Goal: Find contact information: Obtain details needed to contact an individual or organization

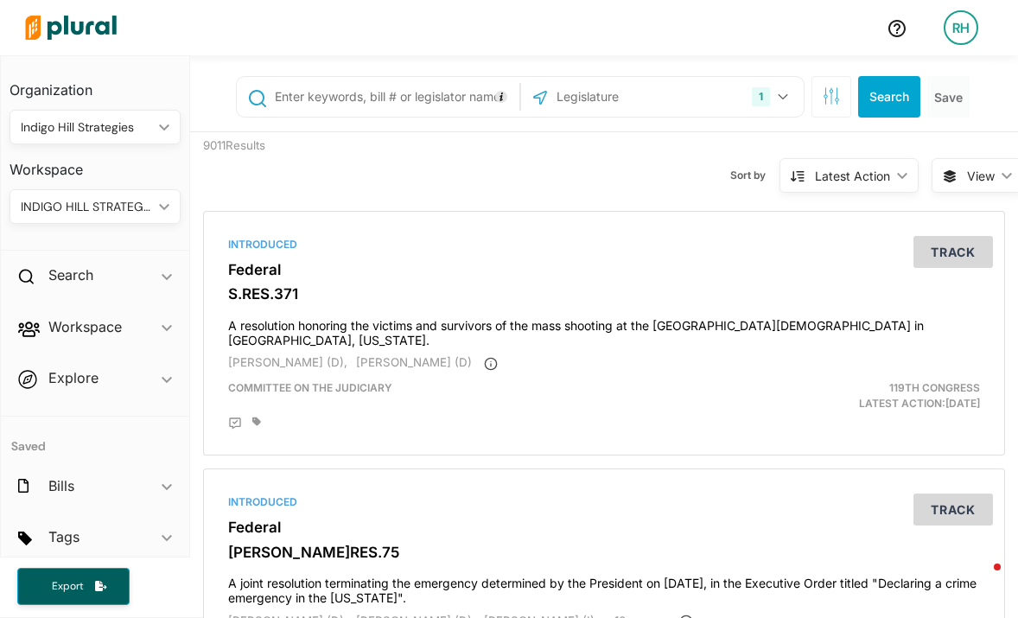
scroll to position [60, 0]
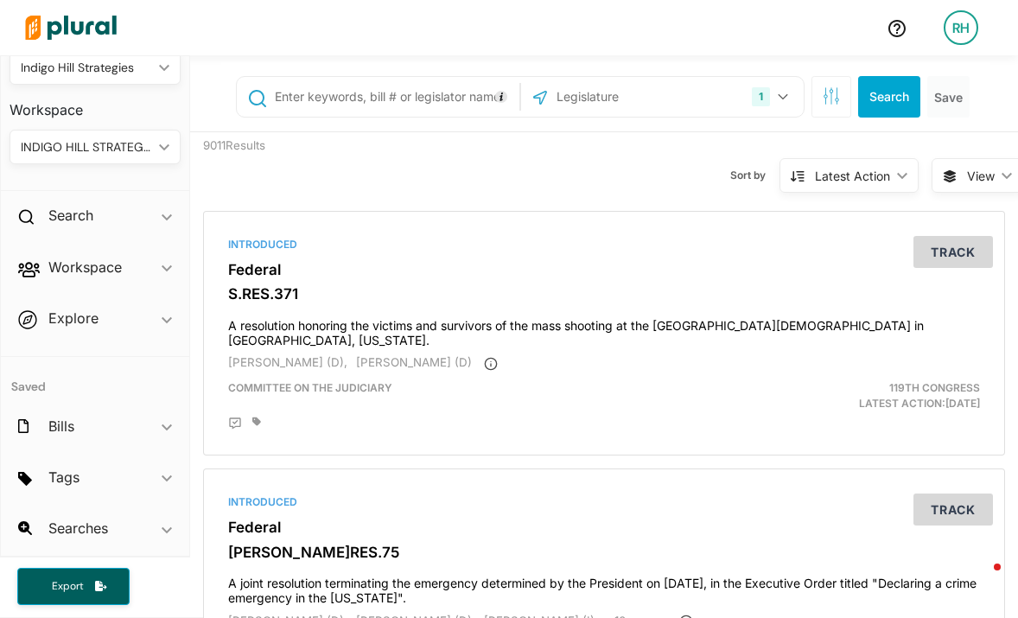
click at [288, 99] on input "text" at bounding box center [394, 96] width 242 height 33
type input "[PERSON_NAME]"
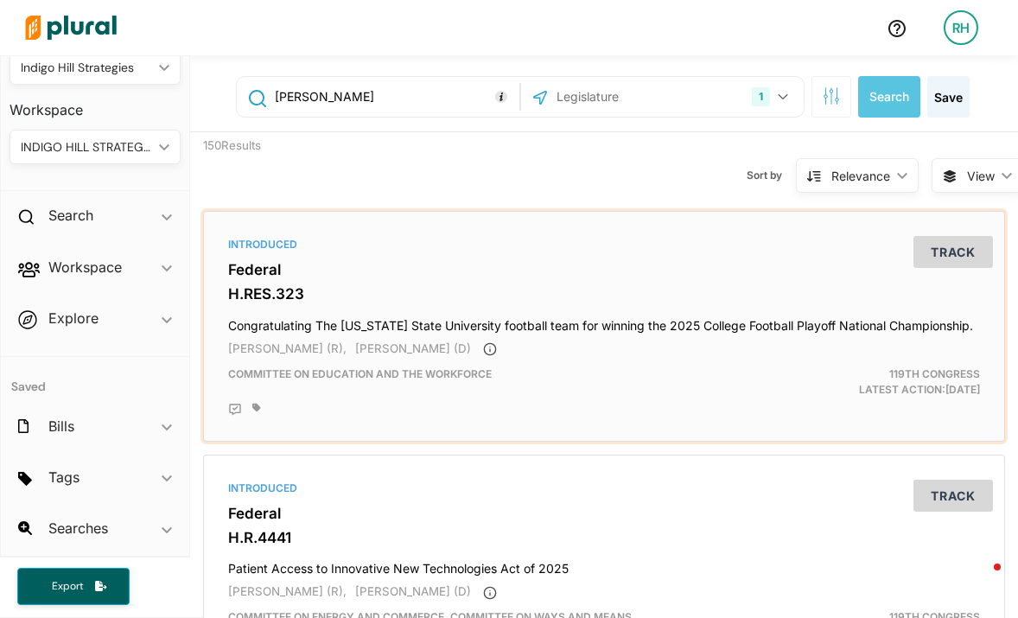
click at [285, 349] on span "[PERSON_NAME] (R)," at bounding box center [287, 348] width 118 height 14
click at [326, 297] on h3 "H.RES.323" at bounding box center [603, 293] width 751 height 17
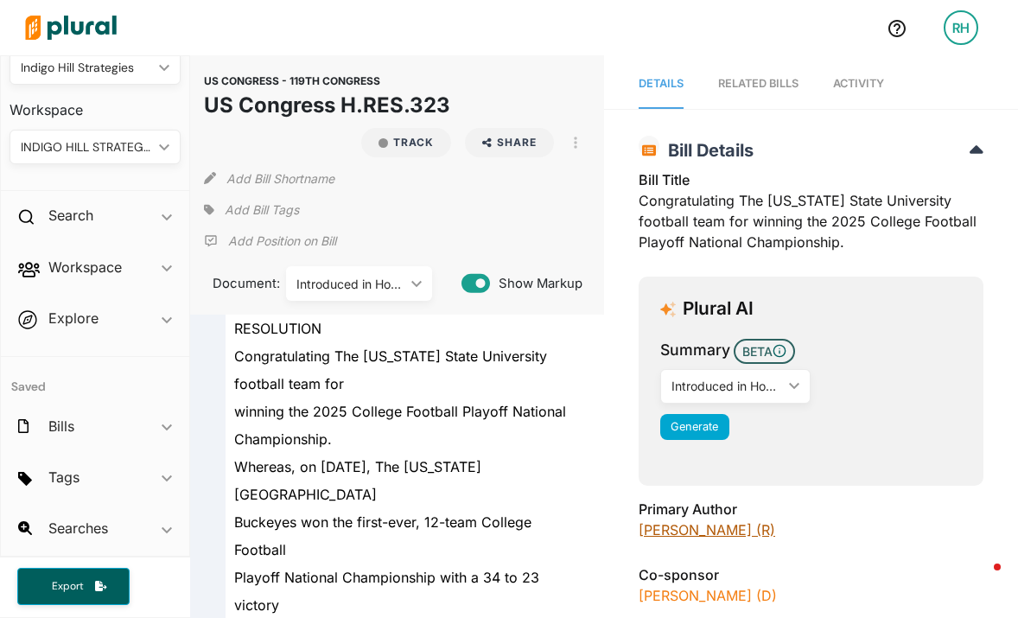
click at [676, 536] on link "[PERSON_NAME] (R)" at bounding box center [706, 529] width 136 height 17
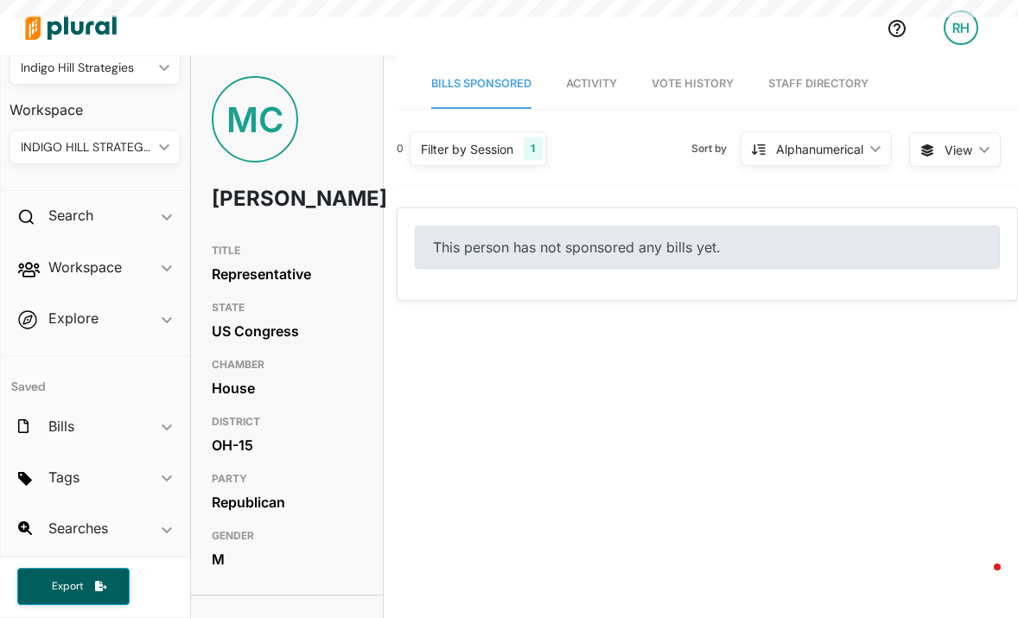
click at [830, 85] on link "Staff Directory" at bounding box center [818, 84] width 100 height 49
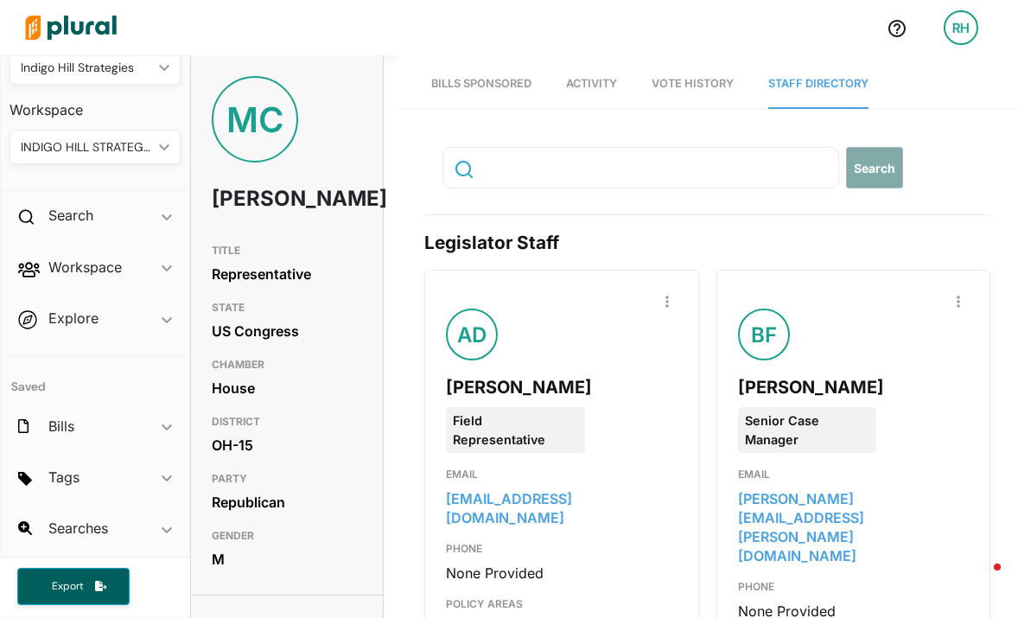
click at [615, 175] on input "text" at bounding box center [557, 167] width 156 height 33
type input "d"
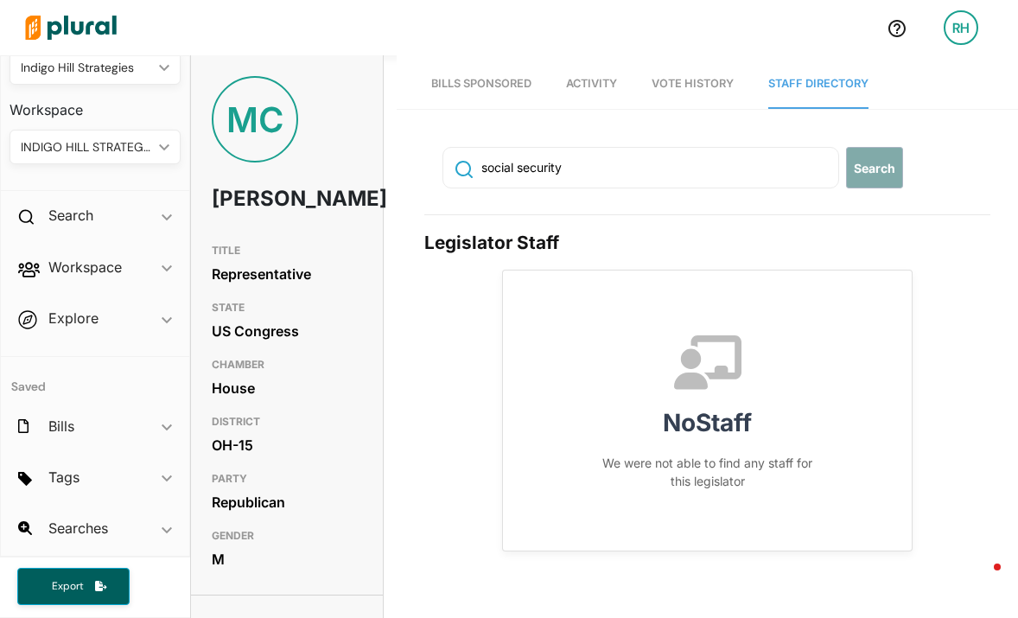
drag, startPoint x: 621, startPoint y: 168, endPoint x: 422, endPoint y: 167, distance: 198.7
click at [424, 167] on div "social security Search" at bounding box center [707, 177] width 566 height 75
type input "disability"
drag, startPoint x: 552, startPoint y: 174, endPoint x: 386, endPoint y: 181, distance: 166.0
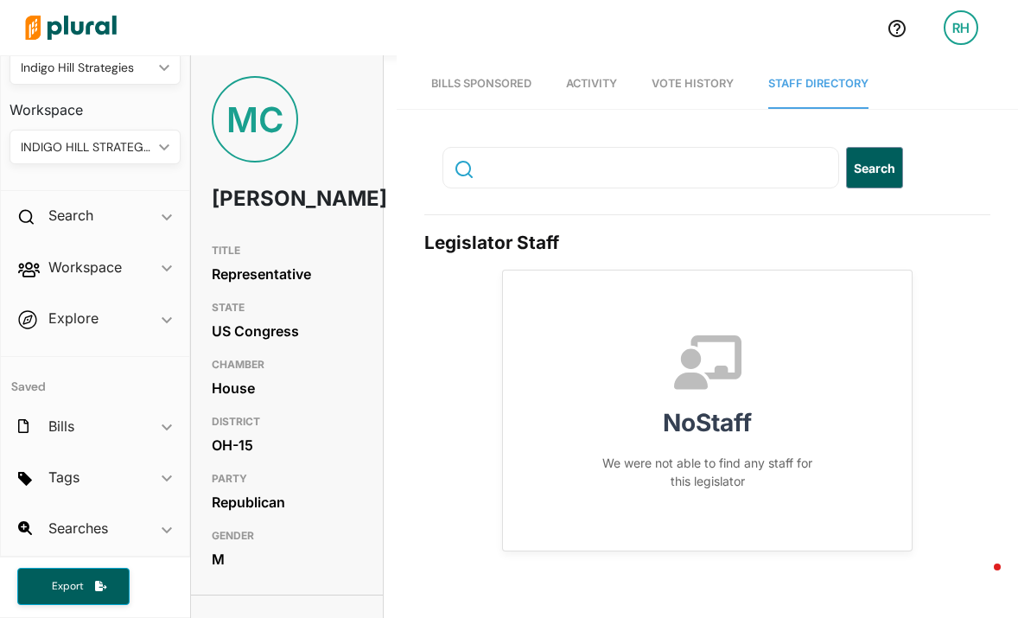
click at [460, 166] on icon at bounding box center [463, 169] width 18 height 17
click at [460, 171] on icon at bounding box center [463, 169] width 18 height 17
click at [881, 178] on button "Search" at bounding box center [874, 167] width 57 height 41
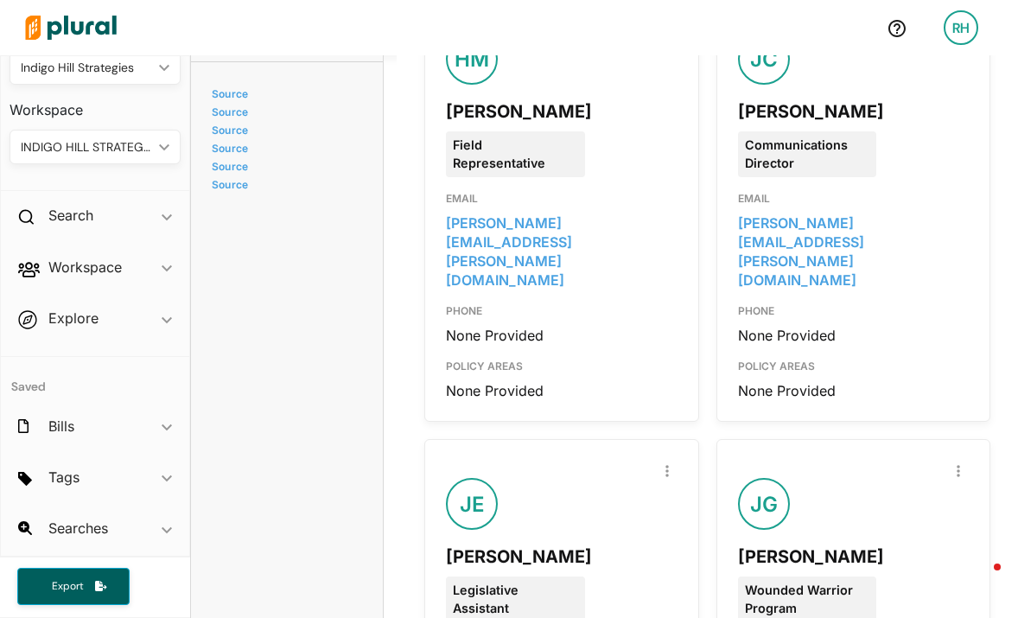
scroll to position [2541, 0]
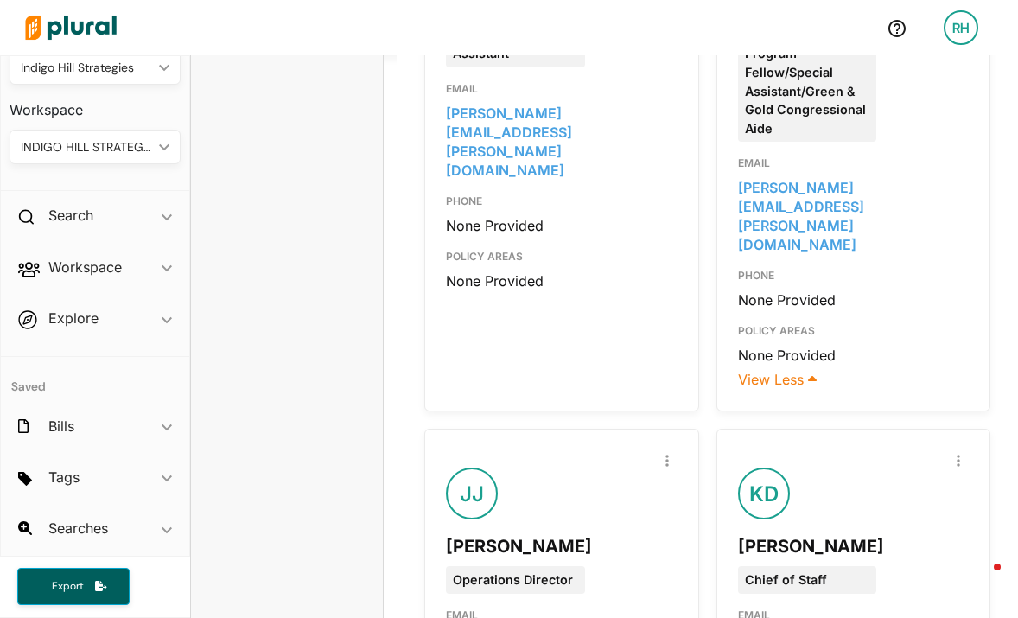
scroll to position [3122, 0]
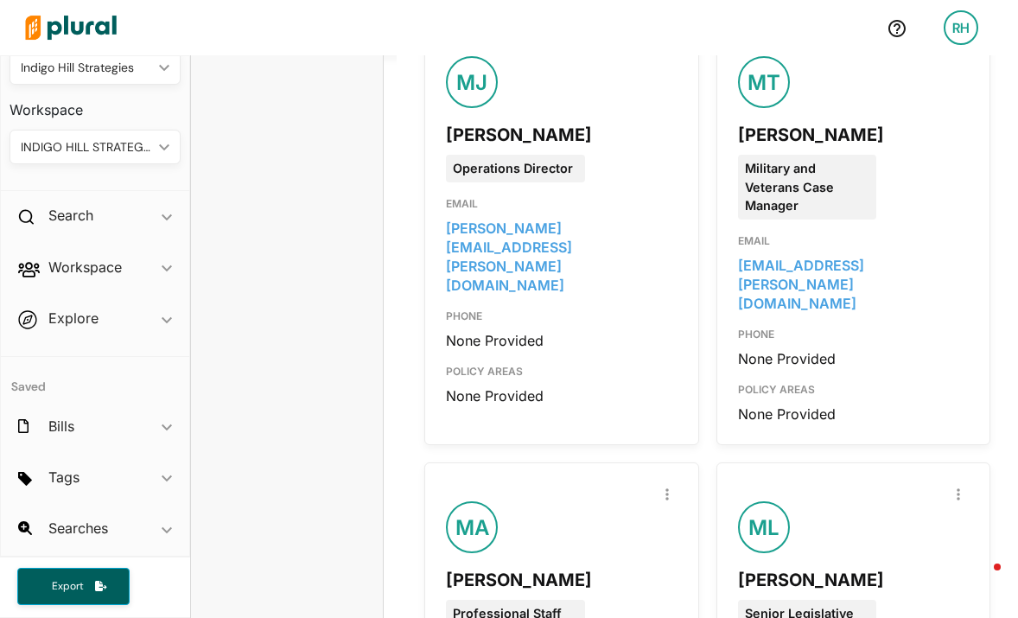
scroll to position [4105, 0]
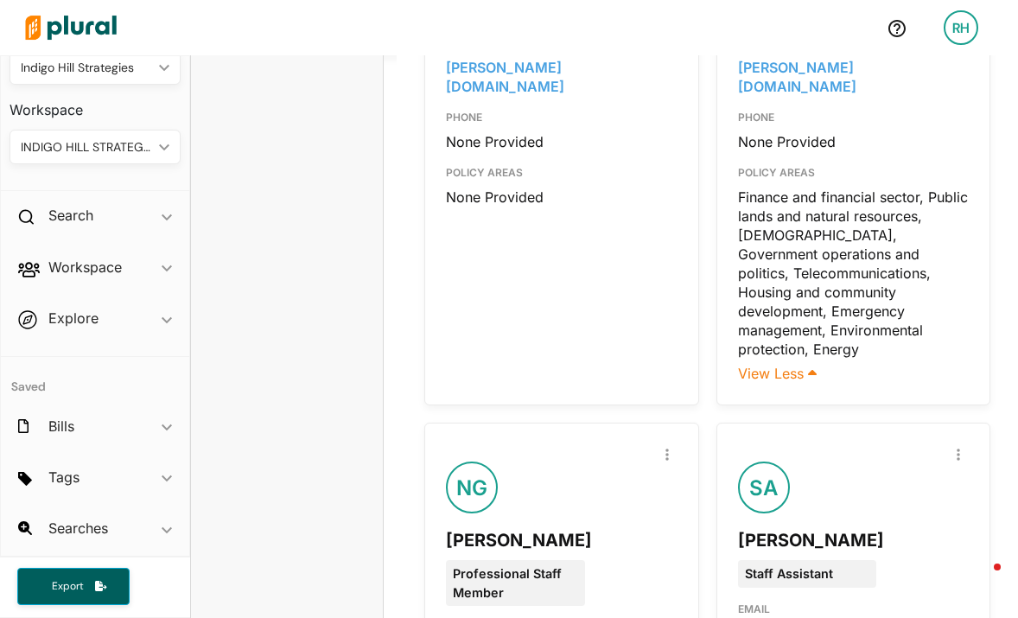
scroll to position [4896, 0]
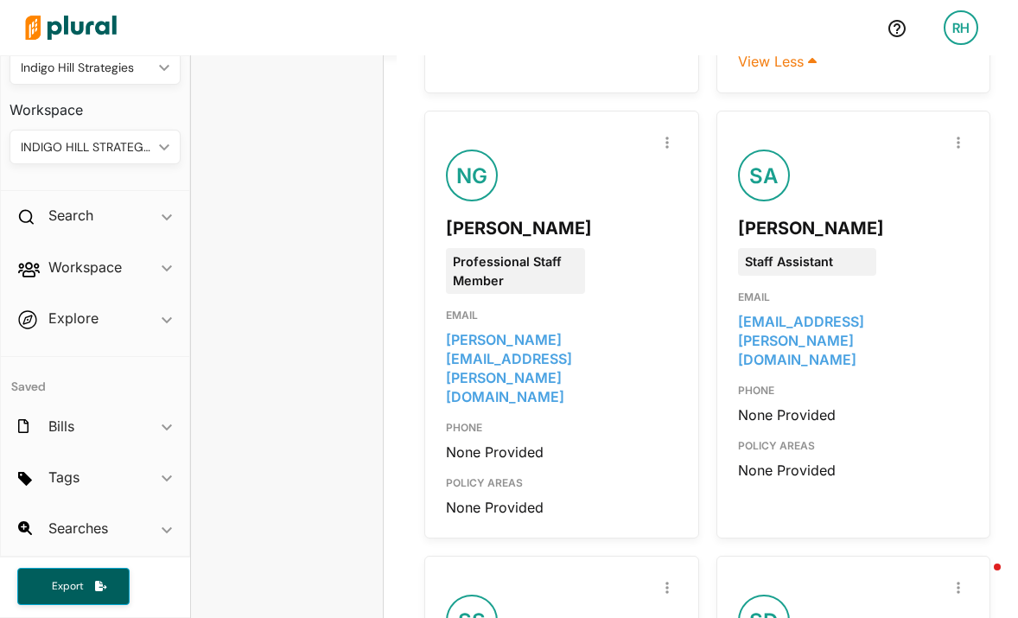
scroll to position [4937, 0]
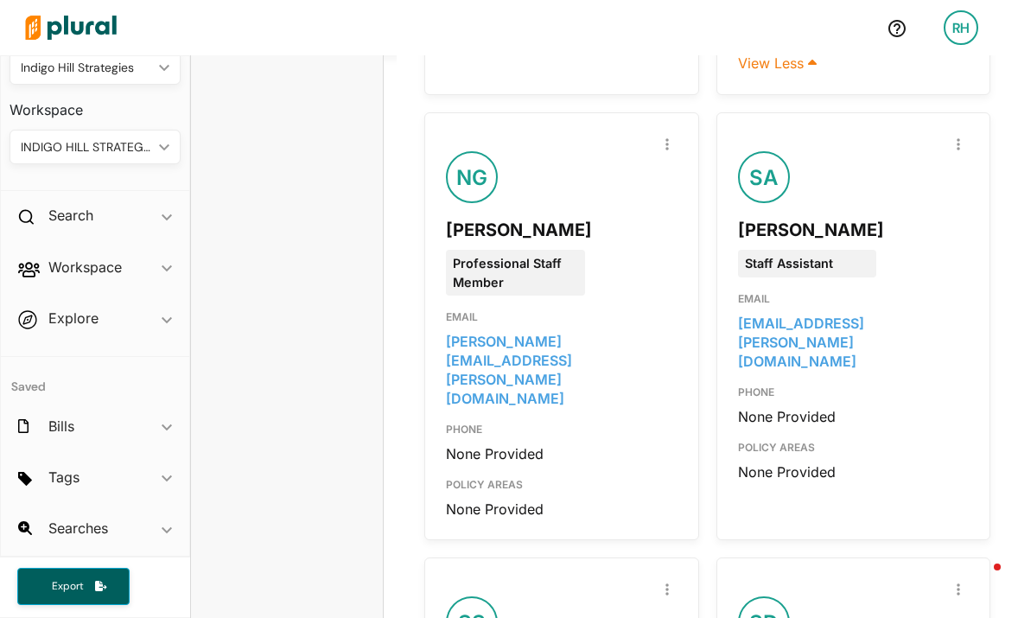
drag, startPoint x: 946, startPoint y: 282, endPoint x: 730, endPoint y: 288, distance: 216.0
copy link "[PERSON_NAME][EMAIL_ADDRESS][PERSON_NAME][DOMAIN_NAME]"
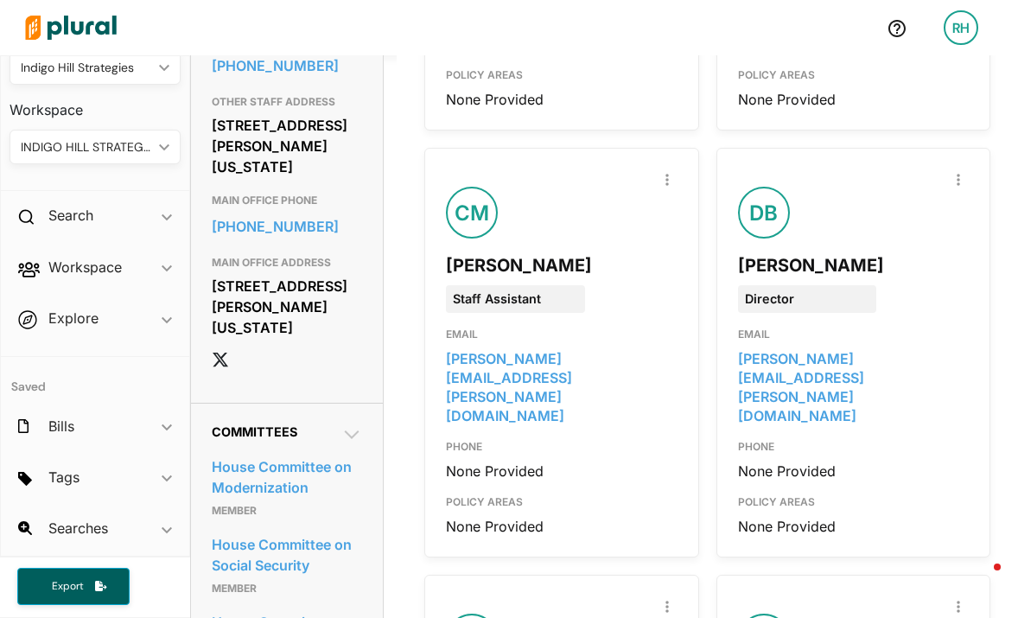
scroll to position [1011, 0]
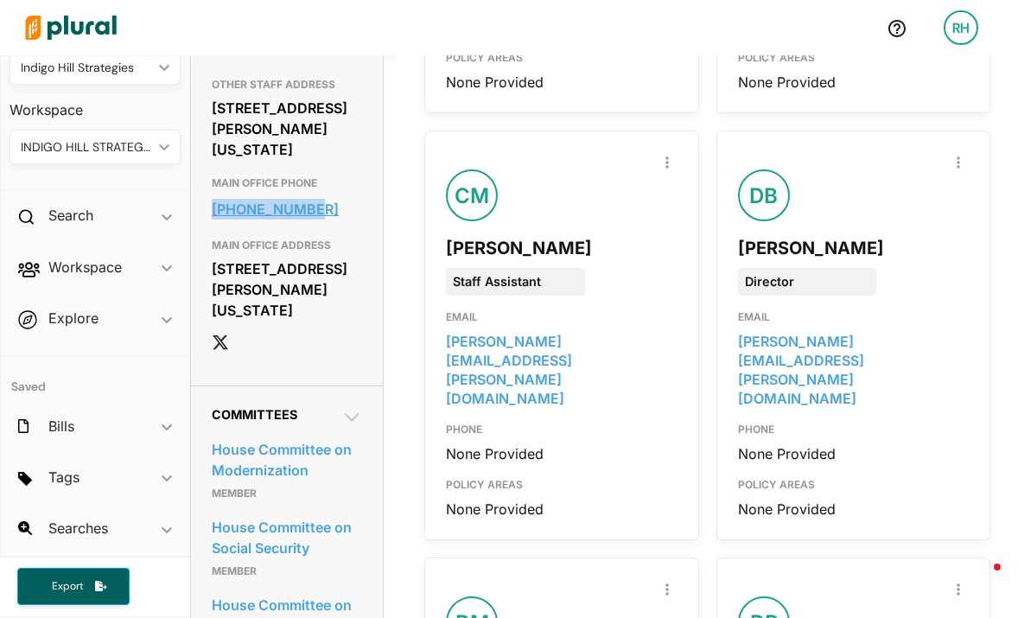
copy link "[PHONE_NUMBER]"
drag, startPoint x: 257, startPoint y: 358, endPoint x: 969, endPoint y: 435, distance: 716.8
click at [0, 0] on div "RH Organization Indigo Hill Strategies ic_keyboard_arrow_down Personal Indigo H…" at bounding box center [509, 309] width 1018 height 618
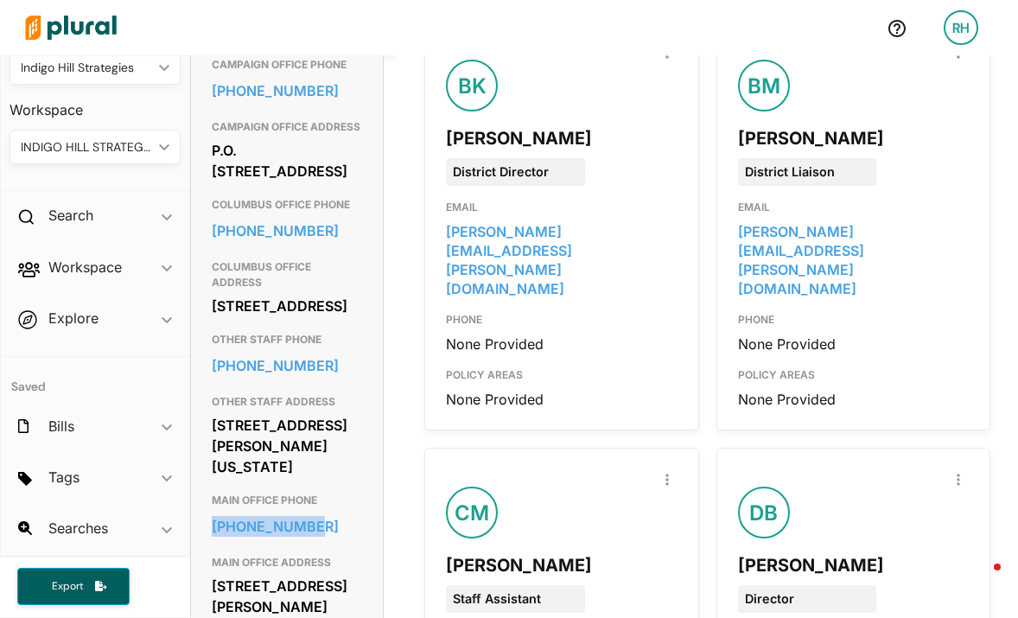
scroll to position [0, 0]
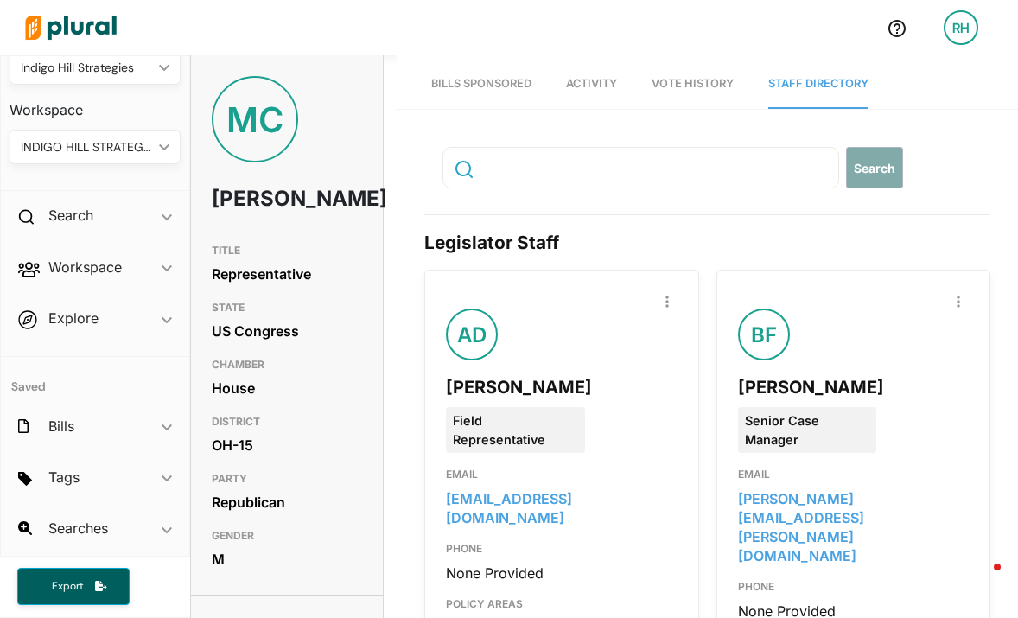
click at [546, 163] on input "text" at bounding box center [557, 167] width 156 height 33
type input "[PERSON_NAME]"
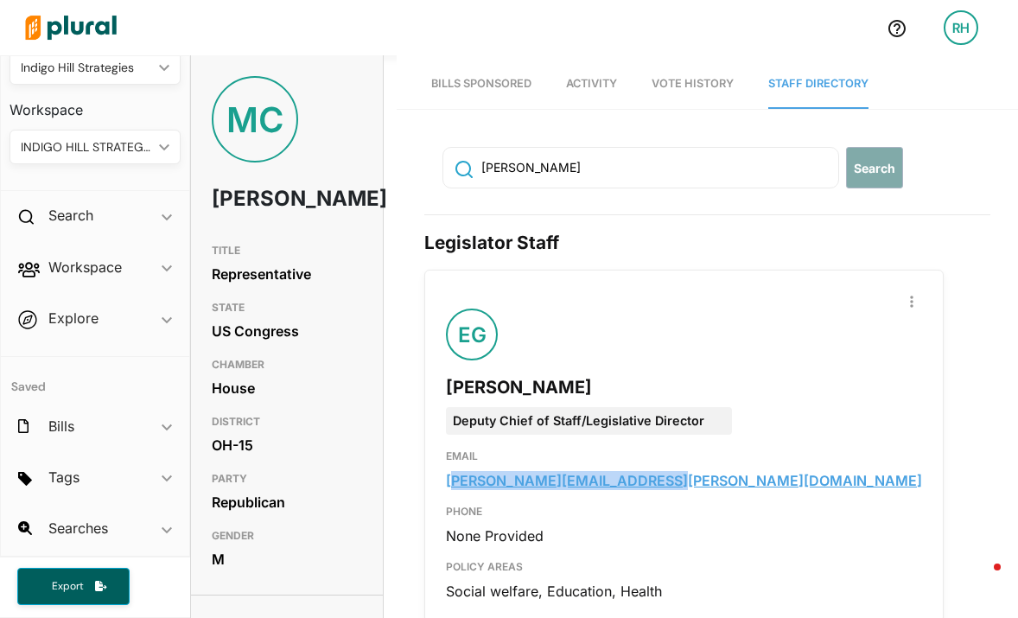
drag, startPoint x: 658, startPoint y: 516, endPoint x: 455, endPoint y: 524, distance: 203.2
click at [455, 490] on div "[PERSON_NAME][EMAIL_ADDRESS][PERSON_NAME][DOMAIN_NAME]" at bounding box center [684, 480] width 476 height 19
copy link "[EMAIL_ADDRESS][PERSON_NAME][DOMAIN_NAME]"
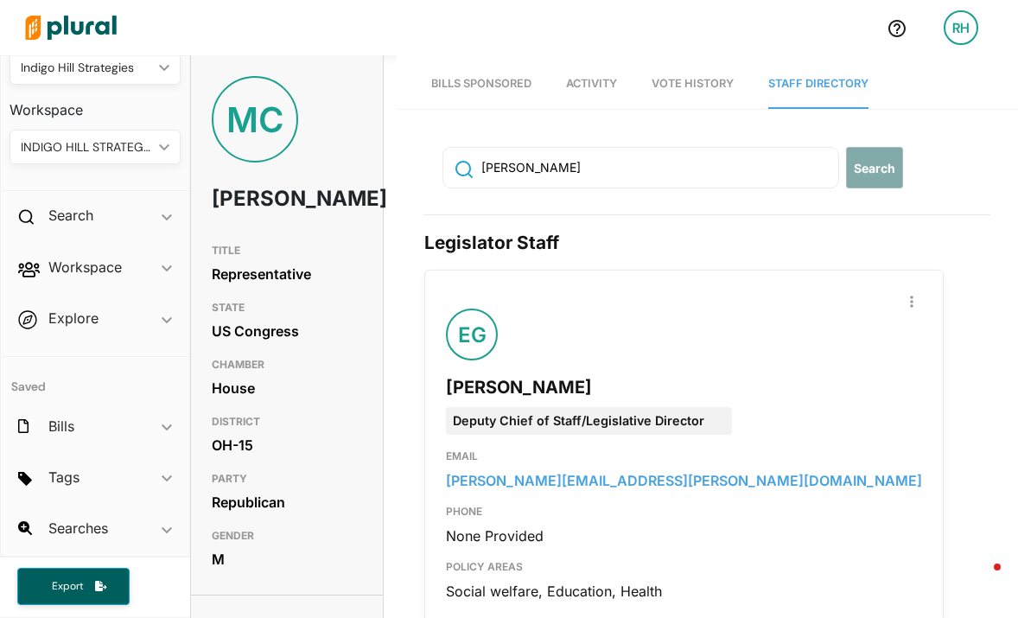
click at [681, 526] on div "PHONE" at bounding box center [684, 508] width 476 height 36
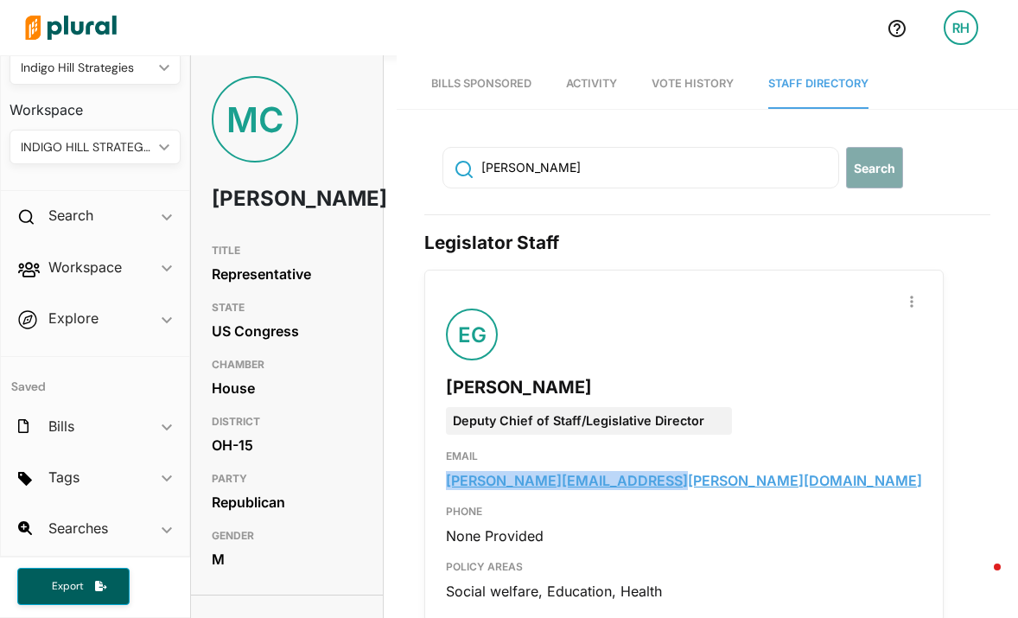
drag, startPoint x: 657, startPoint y: 518, endPoint x: 442, endPoint y: 524, distance: 215.2
click at [446, 490] on div "[PERSON_NAME][EMAIL_ADDRESS][PERSON_NAME][DOMAIN_NAME]" at bounding box center [684, 480] width 476 height 19
copy link "[PERSON_NAME][EMAIL_ADDRESS][PERSON_NAME][DOMAIN_NAME]"
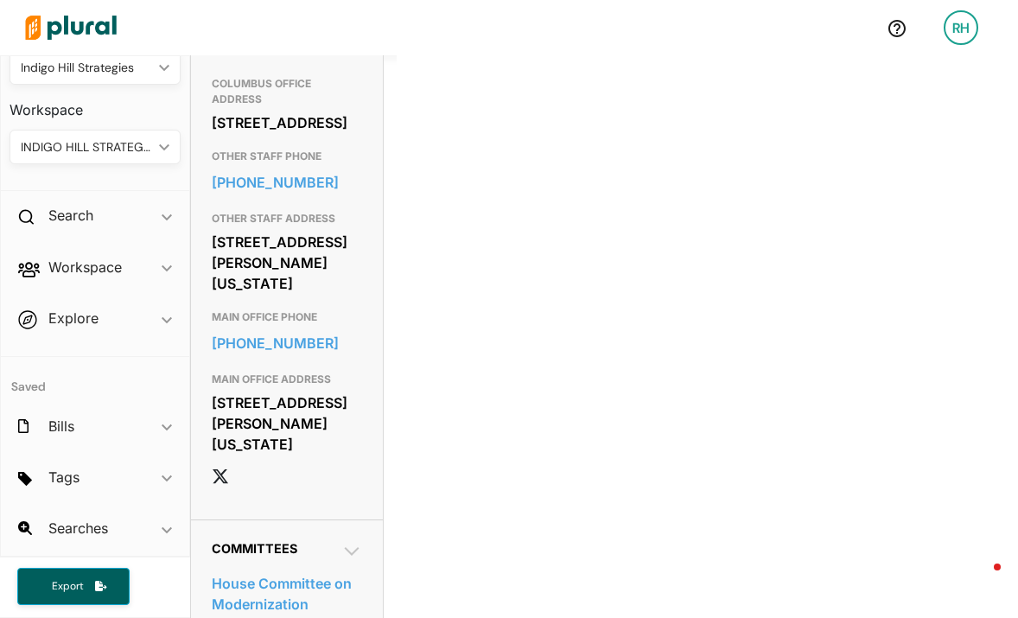
scroll to position [948, 0]
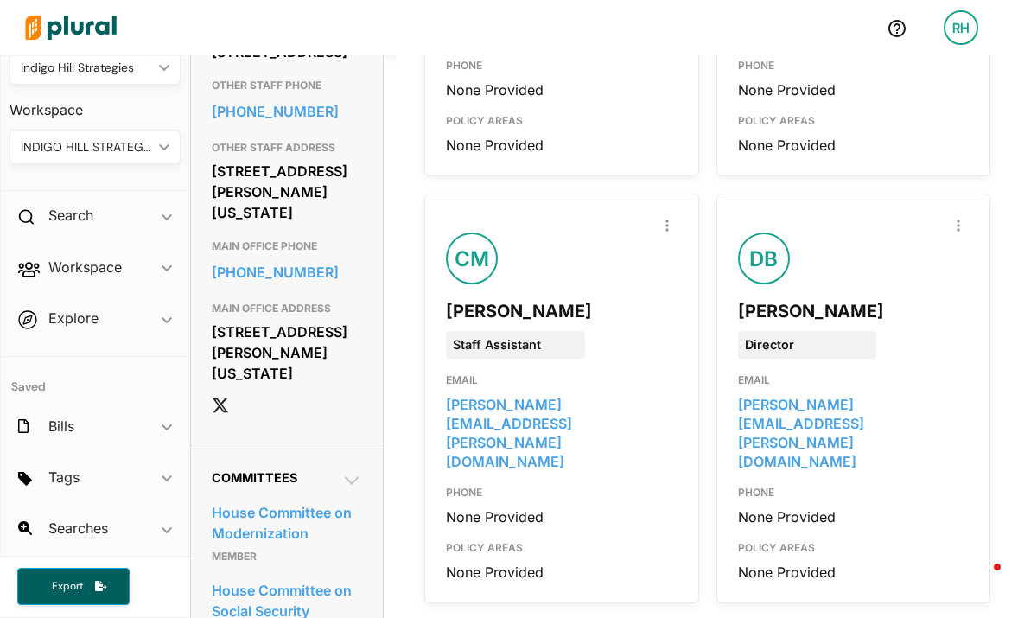
type input "disability"
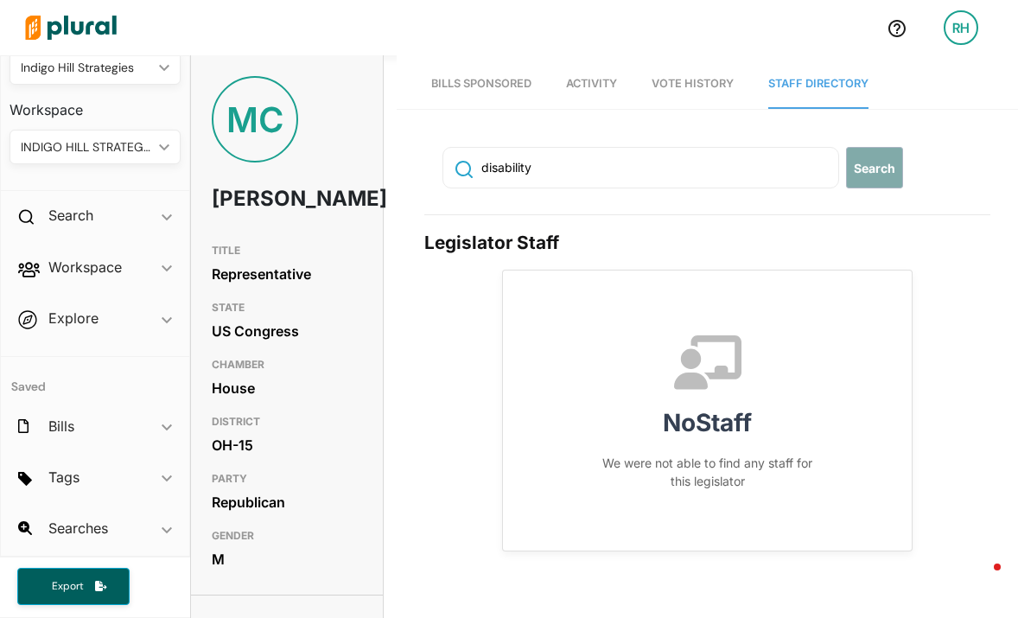
click at [73, 22] on img at bounding box center [70, 27] width 121 height 60
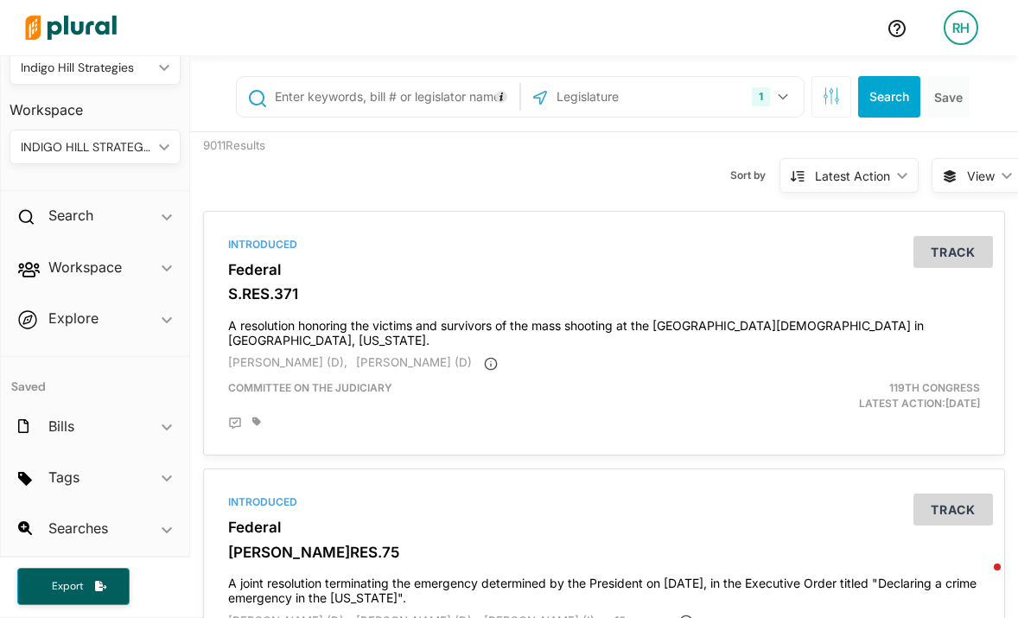
click at [358, 92] on input "text" at bounding box center [394, 96] width 242 height 33
type input "[PERSON_NAME]"
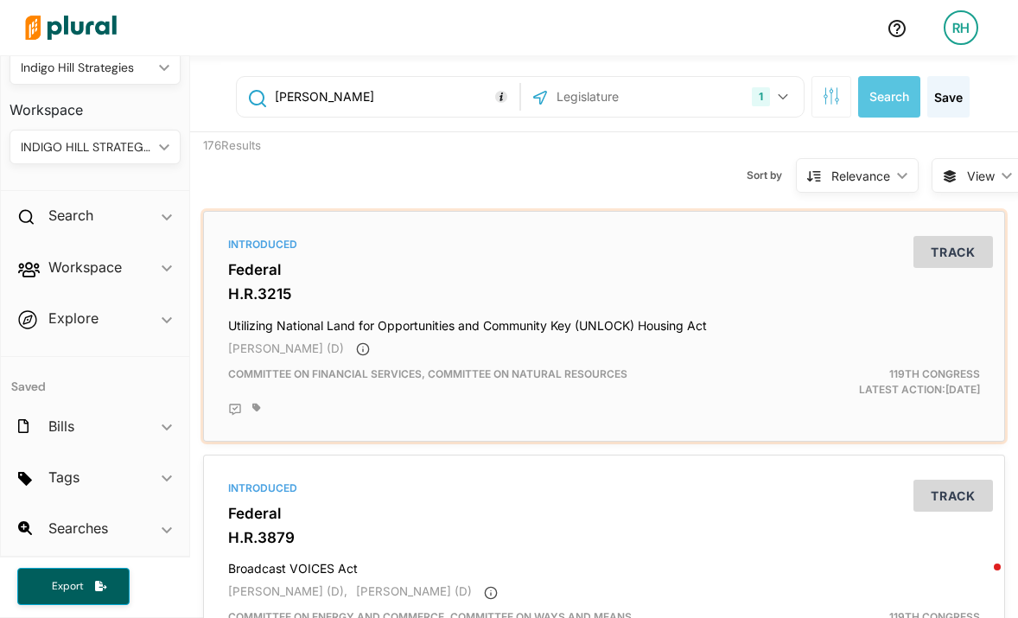
click at [519, 282] on div "Introduced Federal H.R.3215 Utilizing National Land for Opportunities and Commu…" at bounding box center [604, 326] width 786 height 215
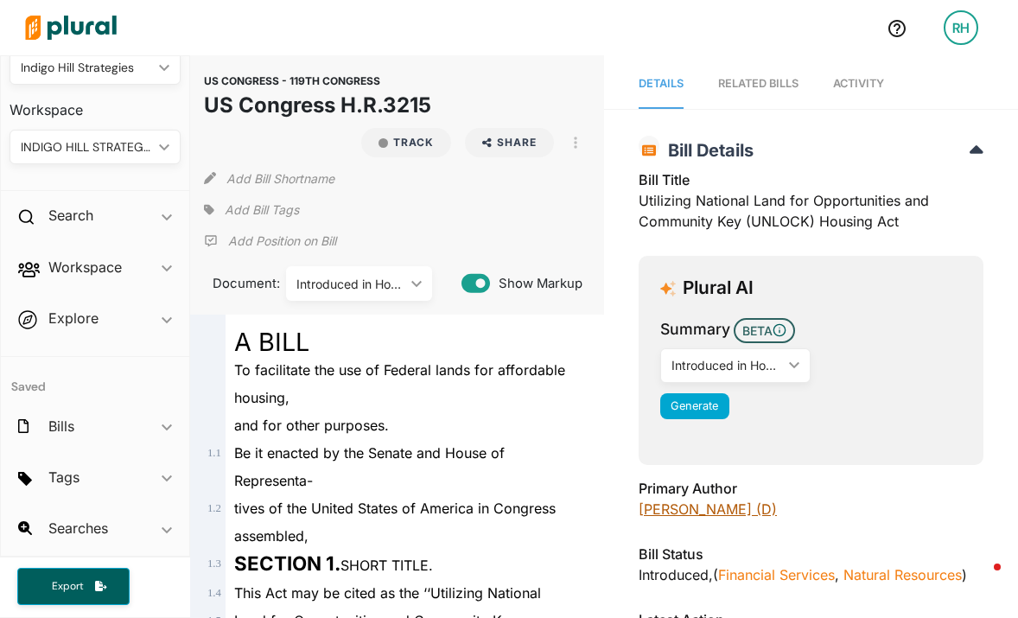
click at [705, 513] on link "[PERSON_NAME] (D)" at bounding box center [707, 508] width 138 height 17
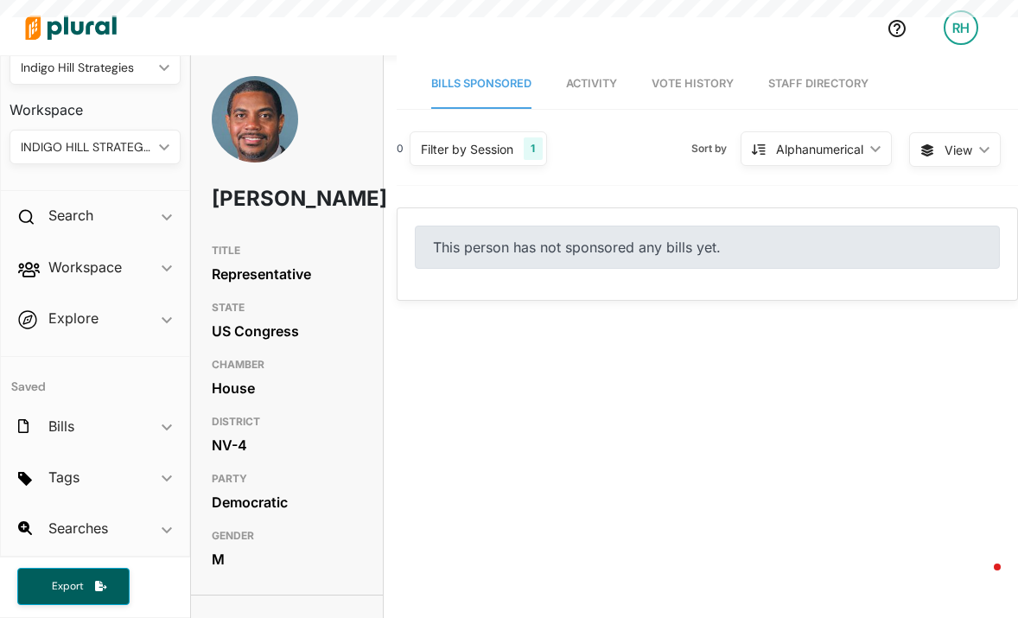
click at [818, 81] on link "Staff Directory" at bounding box center [818, 84] width 100 height 49
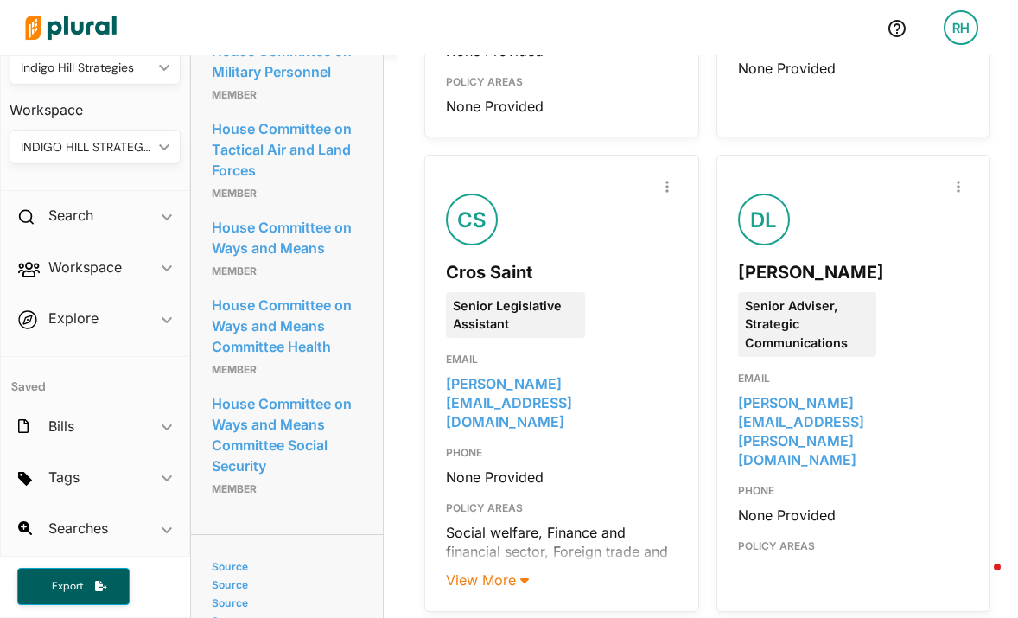
scroll to position [1486, 0]
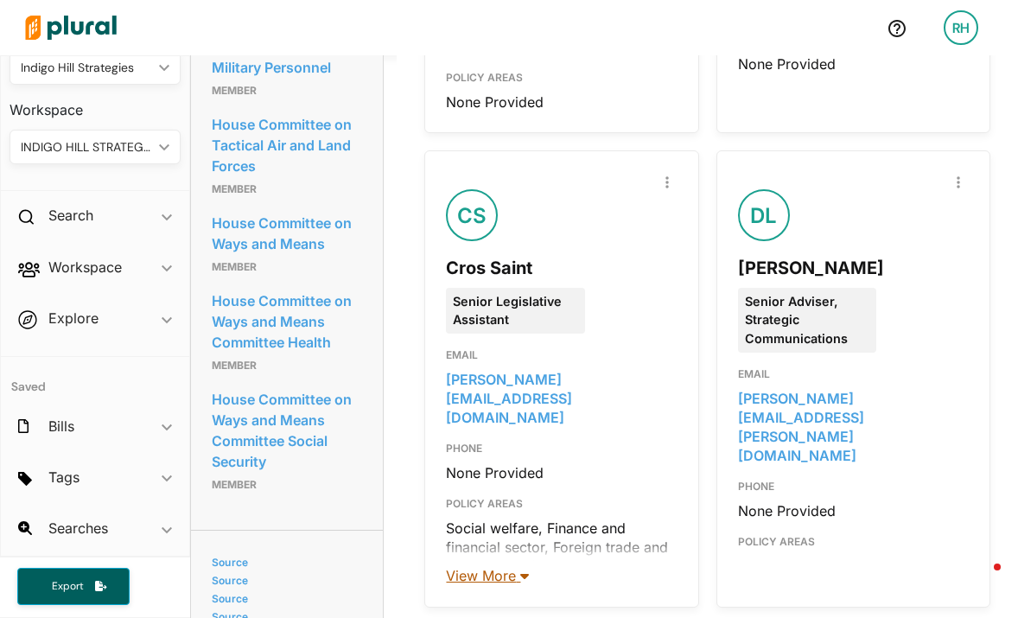
click at [486, 567] on span "View More" at bounding box center [487, 575] width 83 height 17
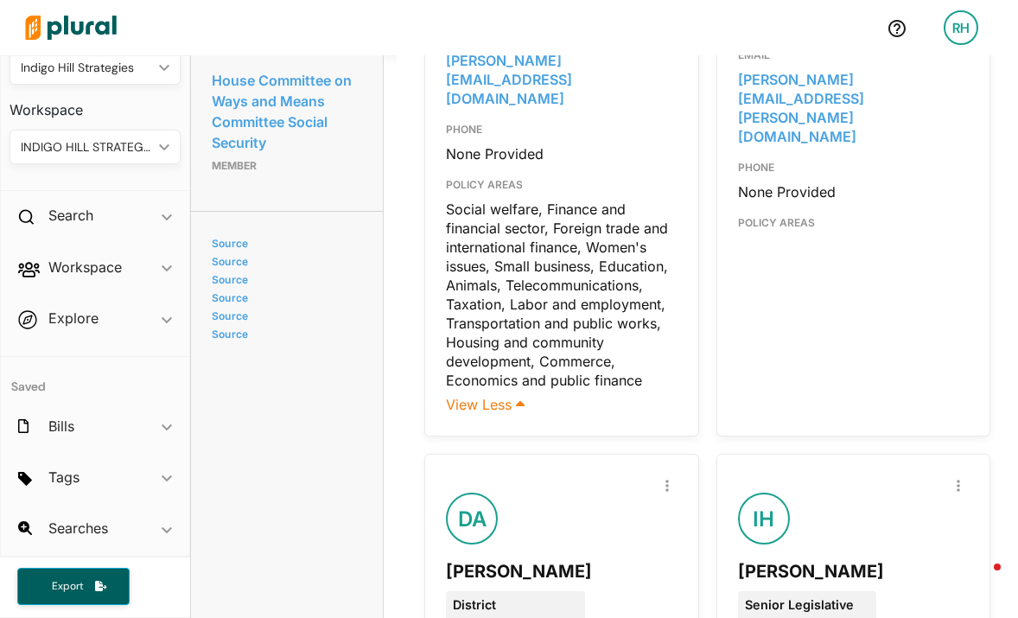
scroll to position [1993, 0]
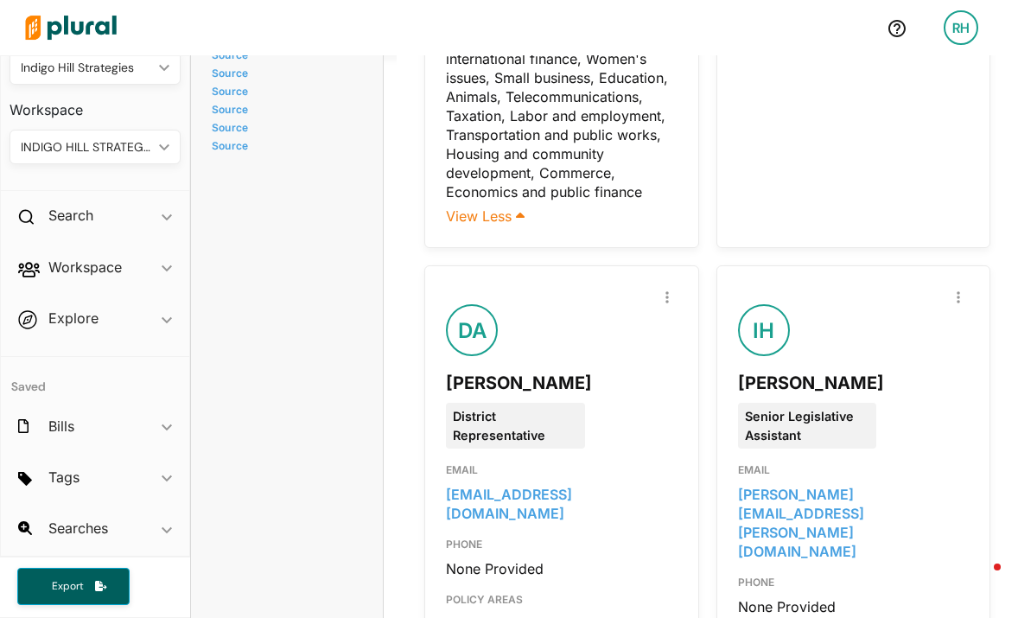
drag, startPoint x: 748, startPoint y: 523, endPoint x: 705, endPoint y: 494, distance: 52.2
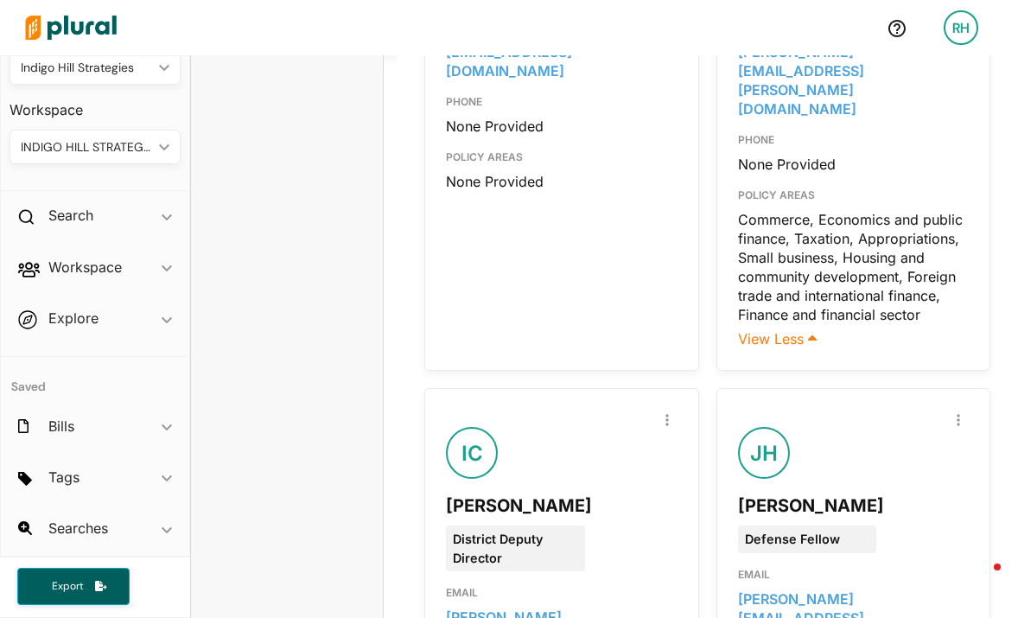
scroll to position [2466, 0]
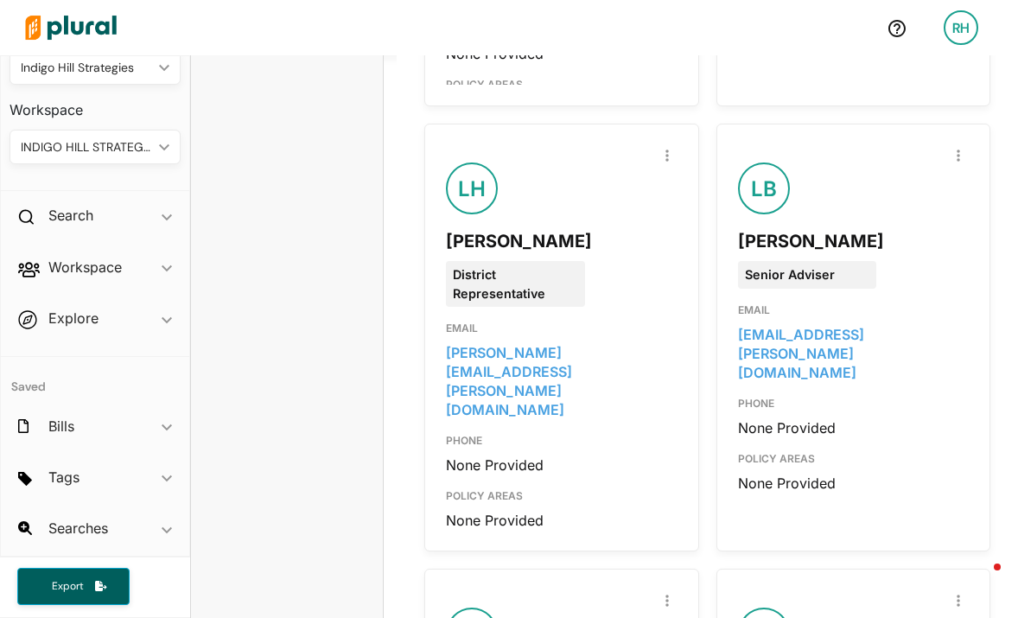
scroll to position [4681, 0]
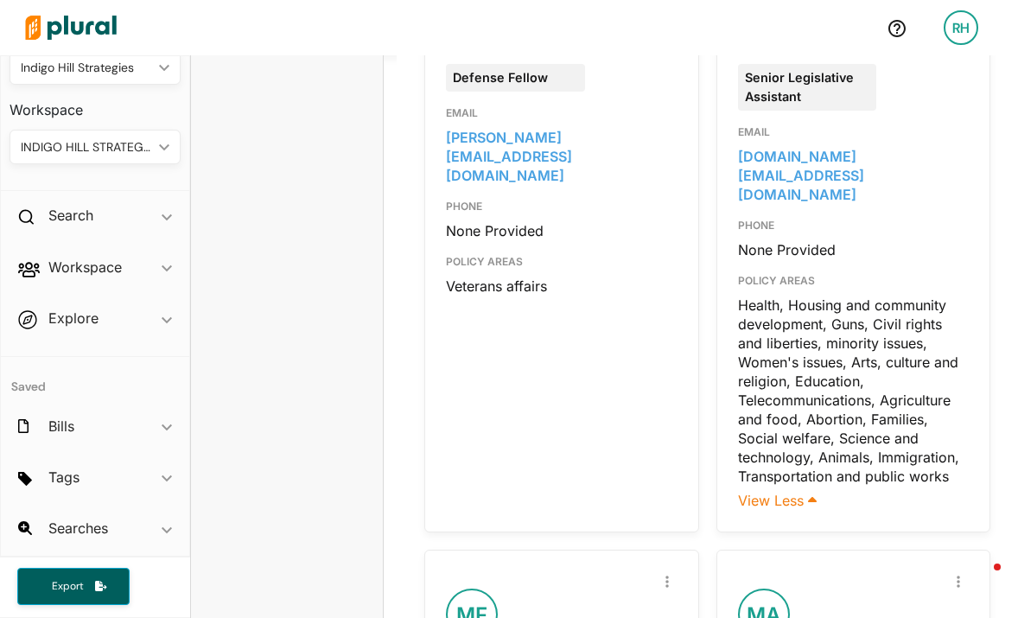
scroll to position [5189, 0]
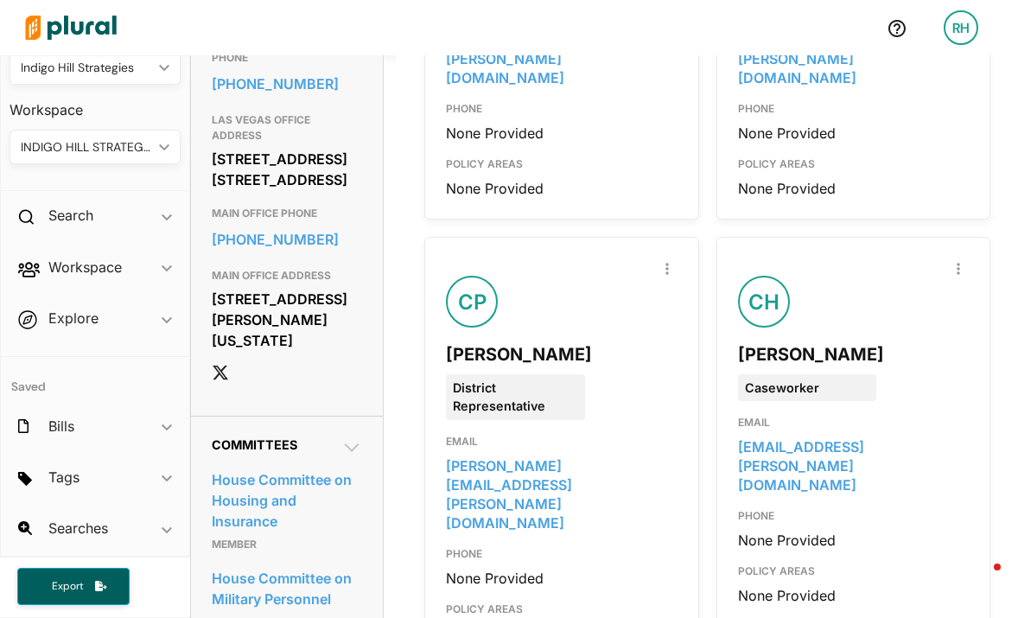
scroll to position [0, 0]
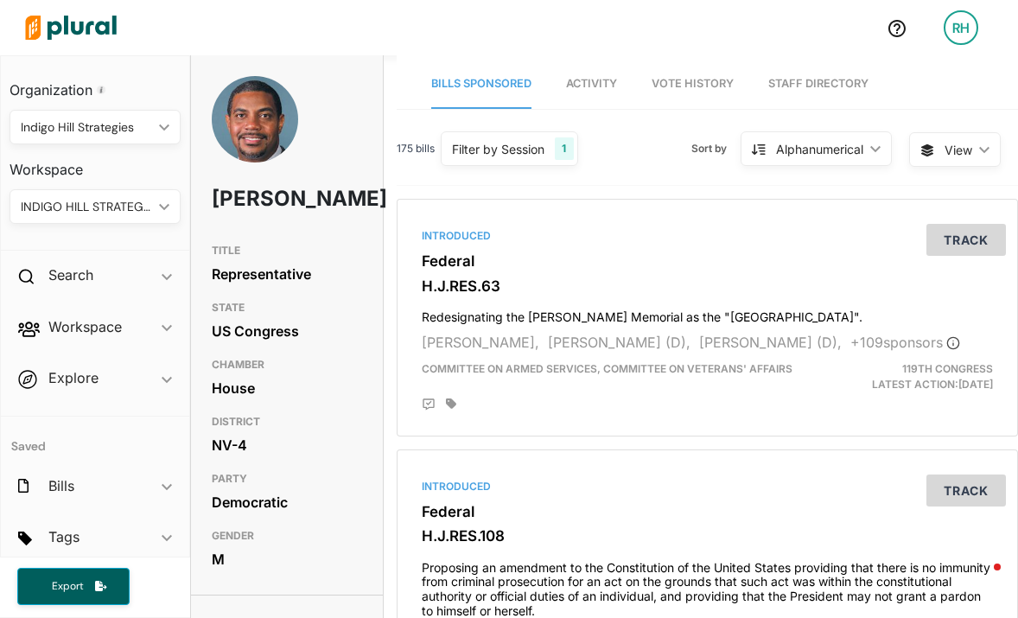
click at [79, 26] on img at bounding box center [70, 27] width 121 height 60
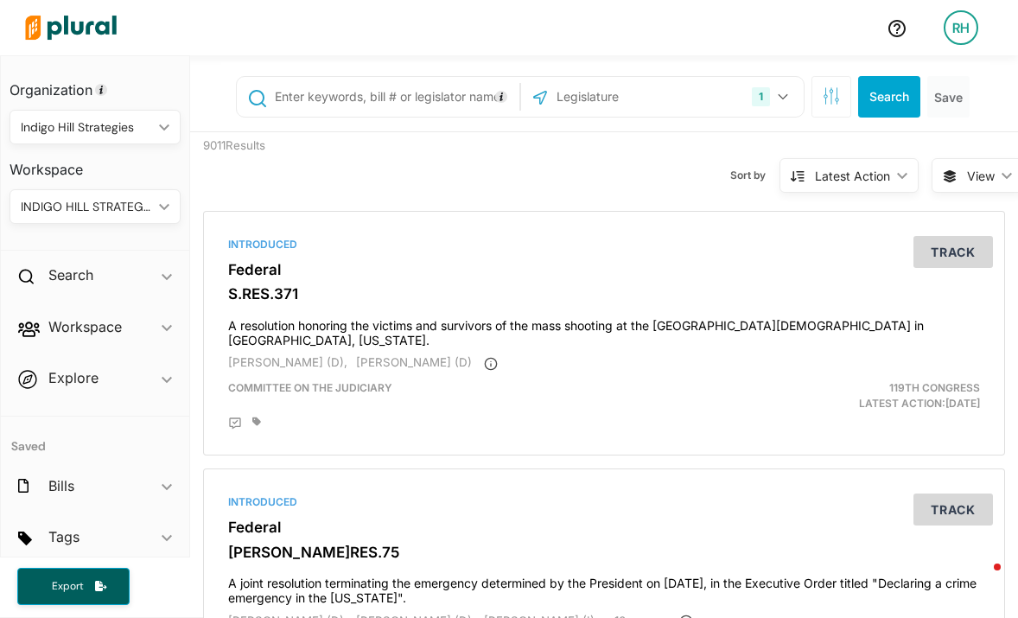
click at [335, 101] on input "text" at bounding box center [394, 96] width 242 height 33
type input "cortez masto"
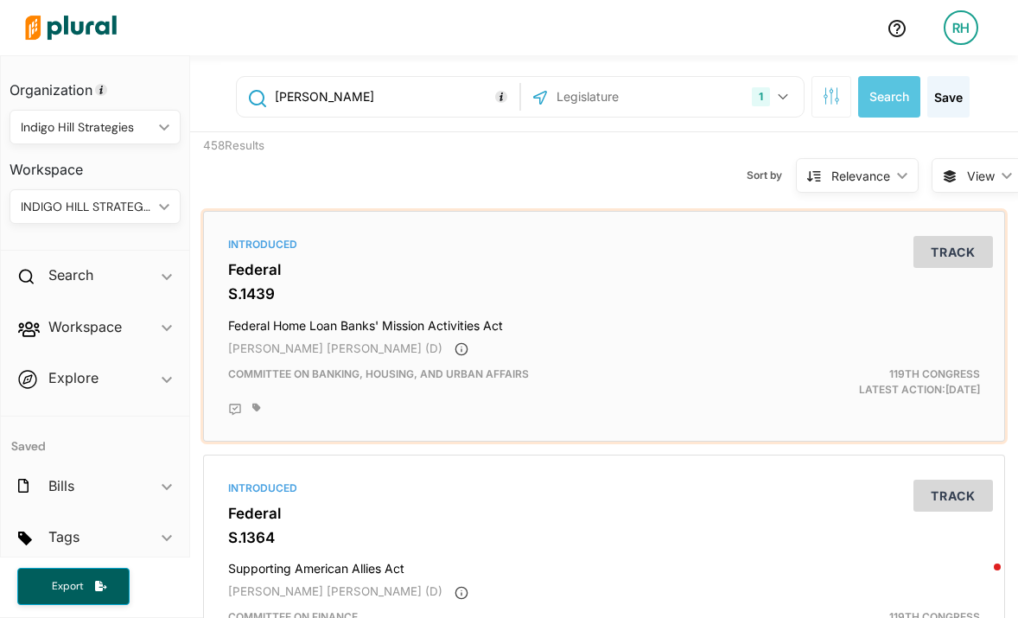
click at [442, 288] on h3 "S.1439" at bounding box center [603, 293] width 751 height 17
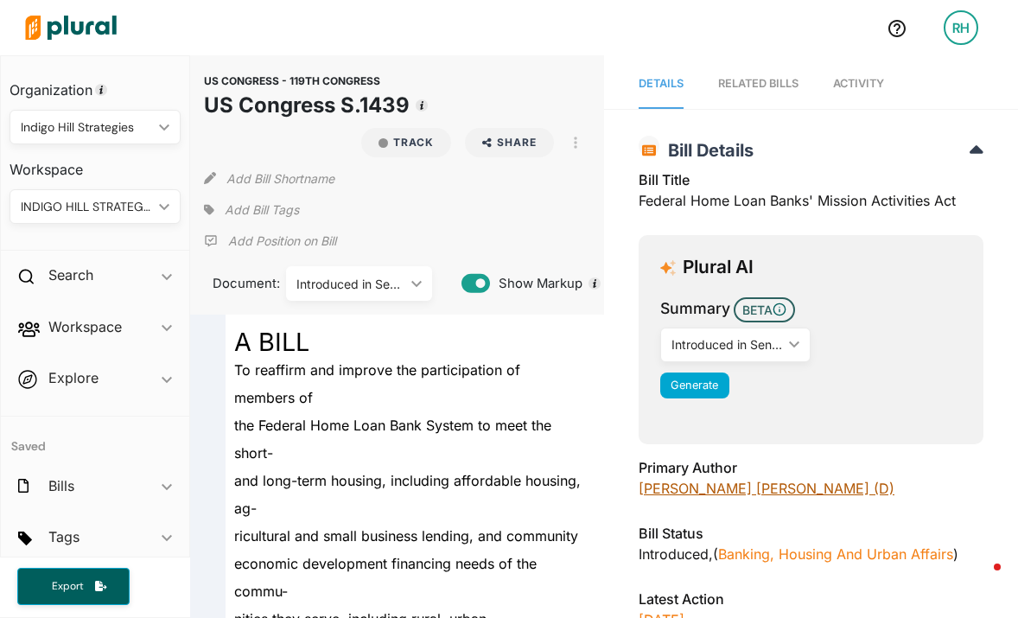
click at [705, 490] on link "Catherine Cortez Masto (D)" at bounding box center [766, 487] width 256 height 17
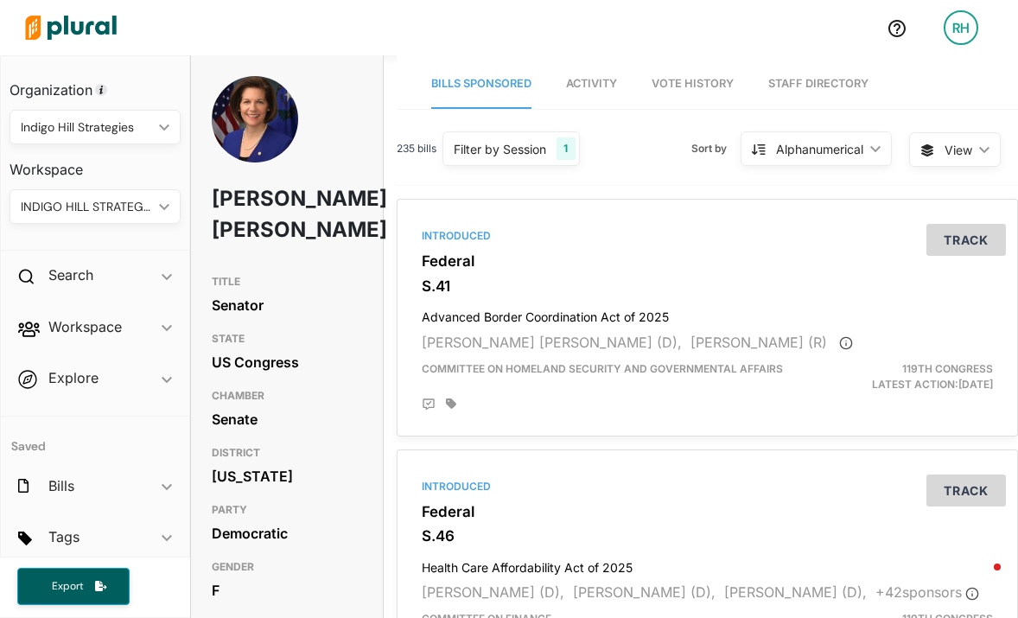
click at [791, 80] on link "Staff Directory" at bounding box center [818, 84] width 100 height 49
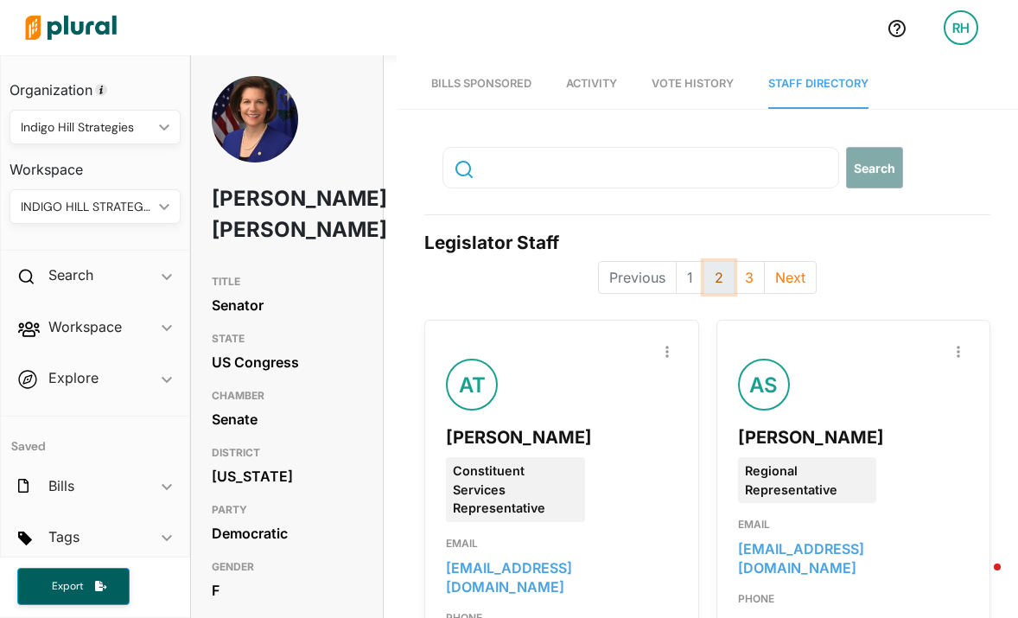
click at [711, 281] on button "2" at bounding box center [718, 277] width 31 height 33
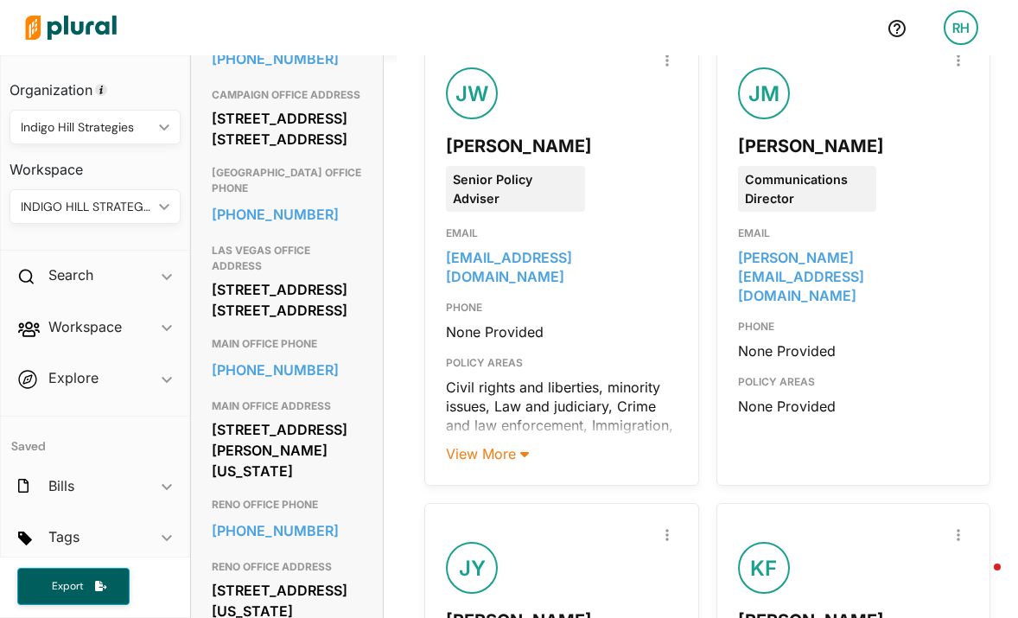
scroll to position [766, 0]
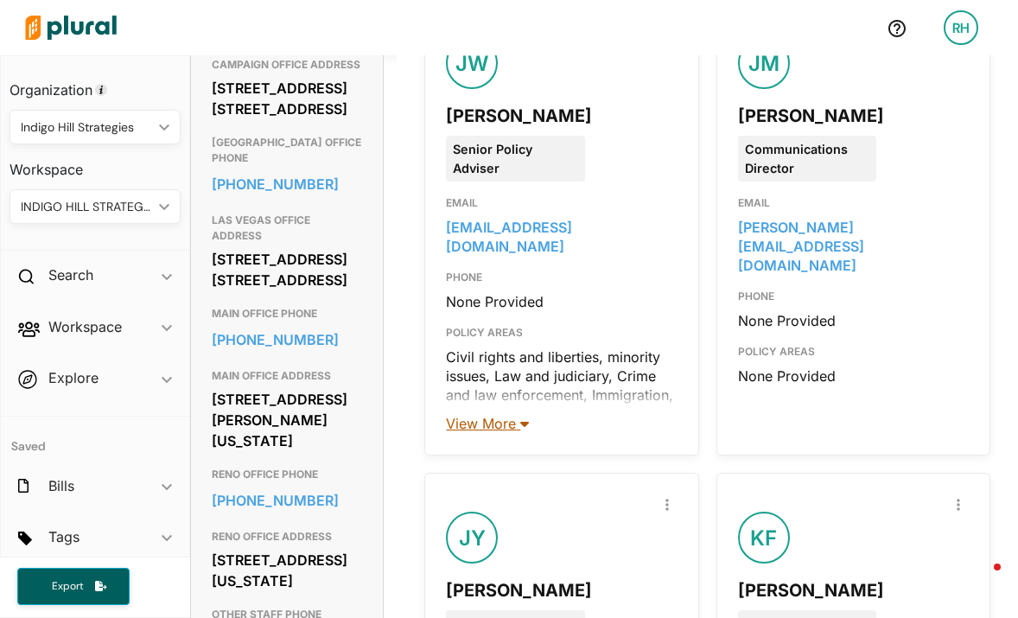
click at [509, 415] on span "View More" at bounding box center [487, 423] width 83 height 17
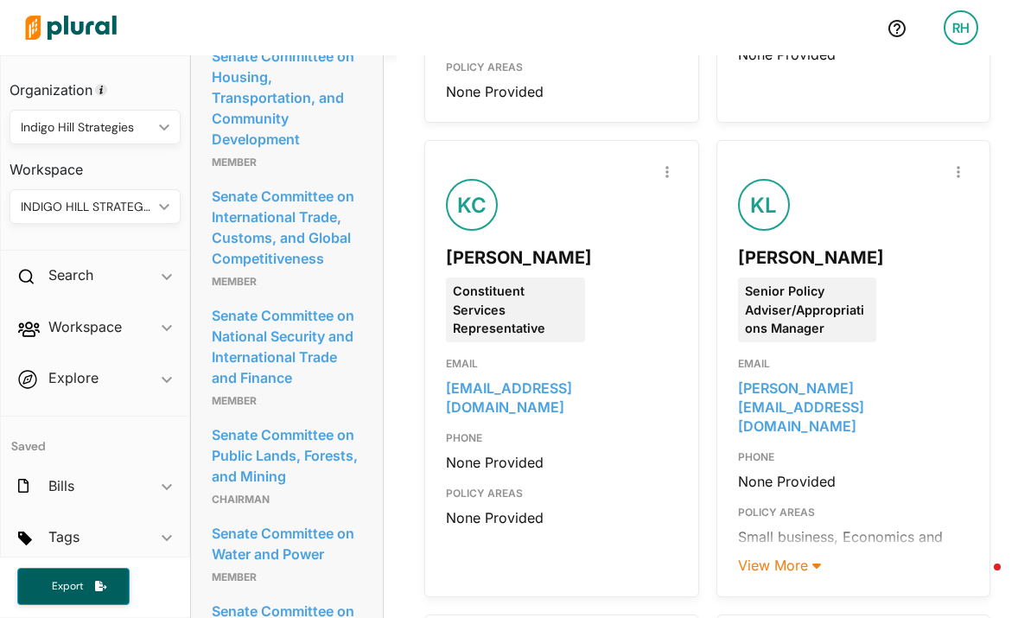
scroll to position [2084, 0]
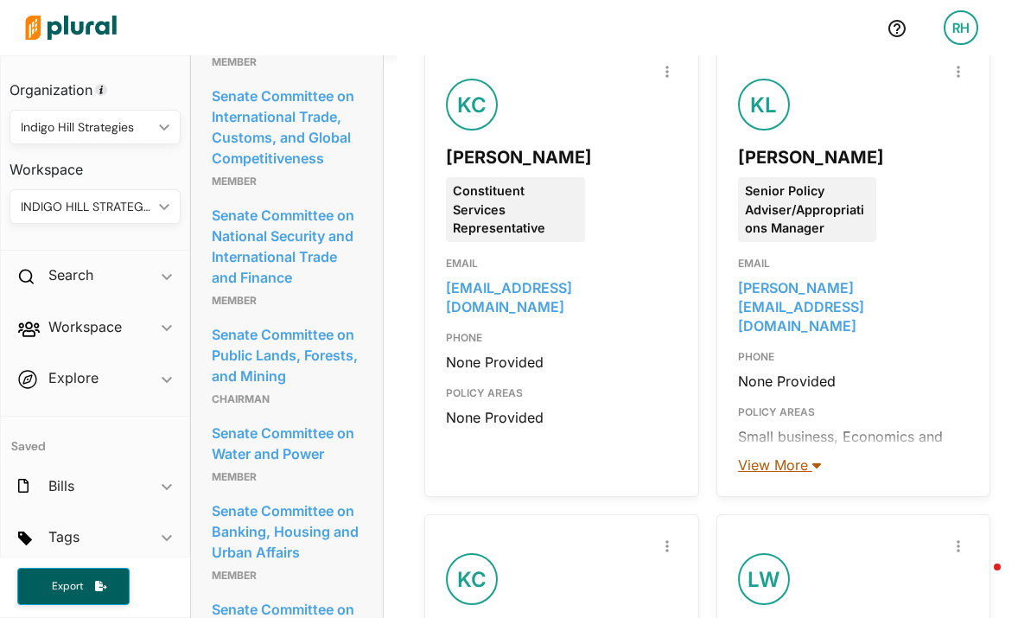
click at [767, 456] on span "View More" at bounding box center [779, 464] width 83 height 17
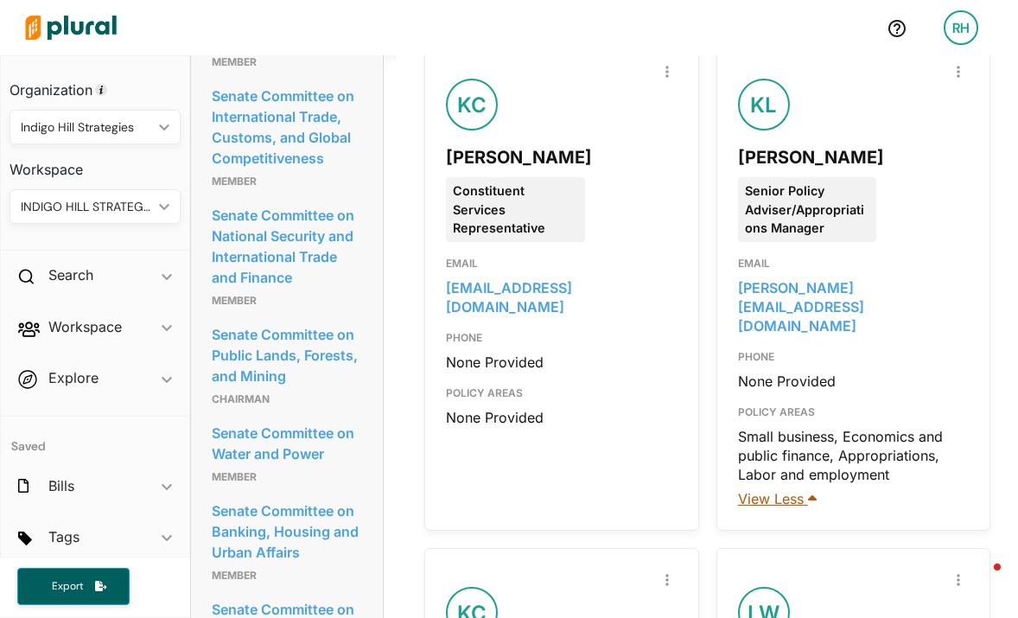
click at [770, 490] on span "View Less" at bounding box center [777, 498] width 79 height 17
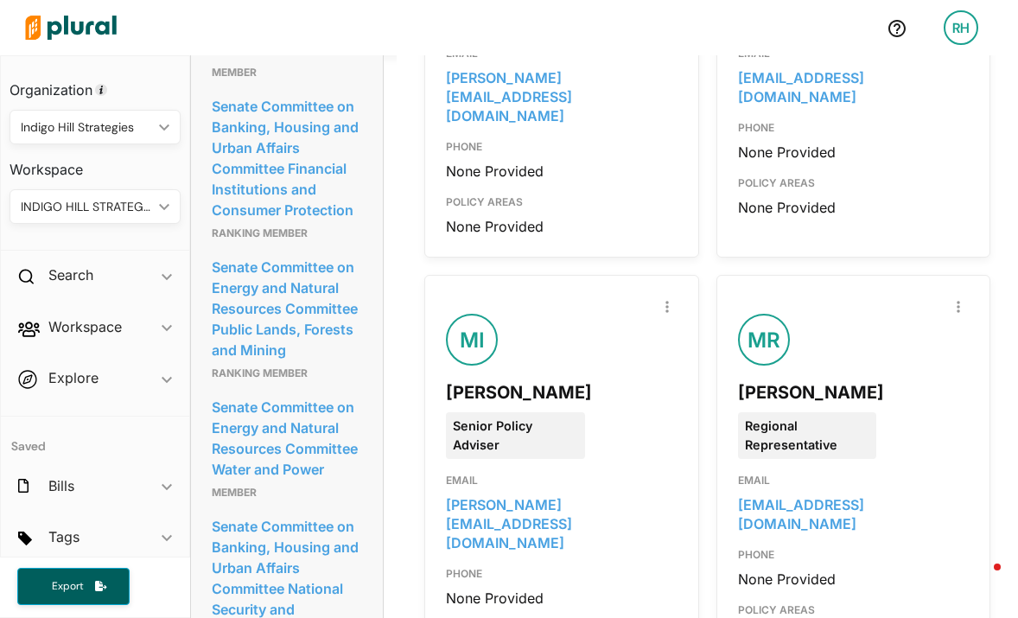
scroll to position [3382, 0]
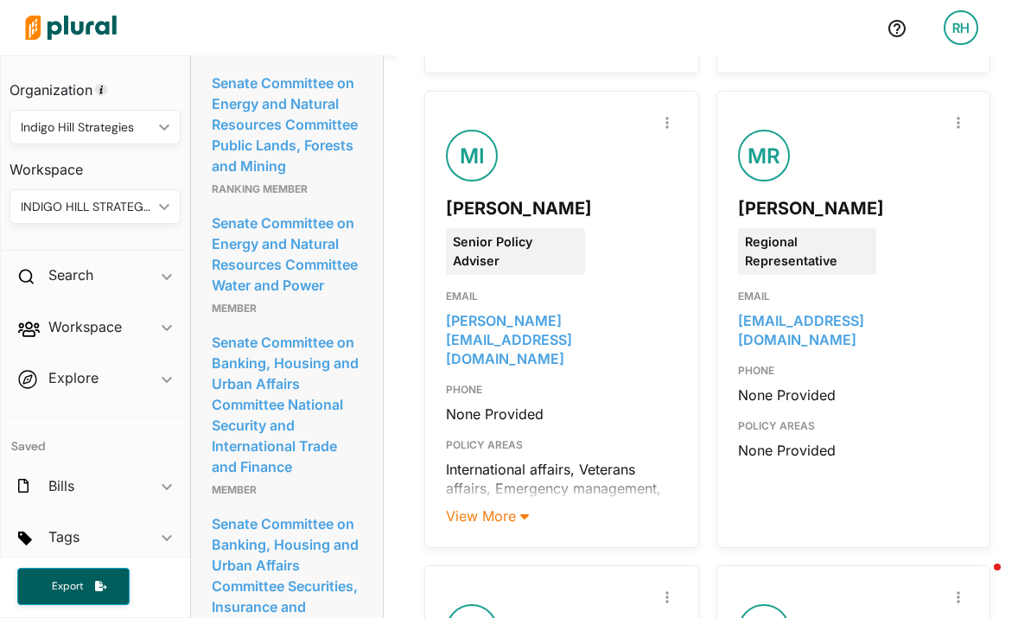
click at [500, 447] on div "Report Inaccuracy MI Marcos Ibarra Senior Policy Adviser EMAIL marcos_ibarra@co…" at bounding box center [561, 319] width 274 height 457
click at [498, 507] on span "View More" at bounding box center [487, 515] width 83 height 17
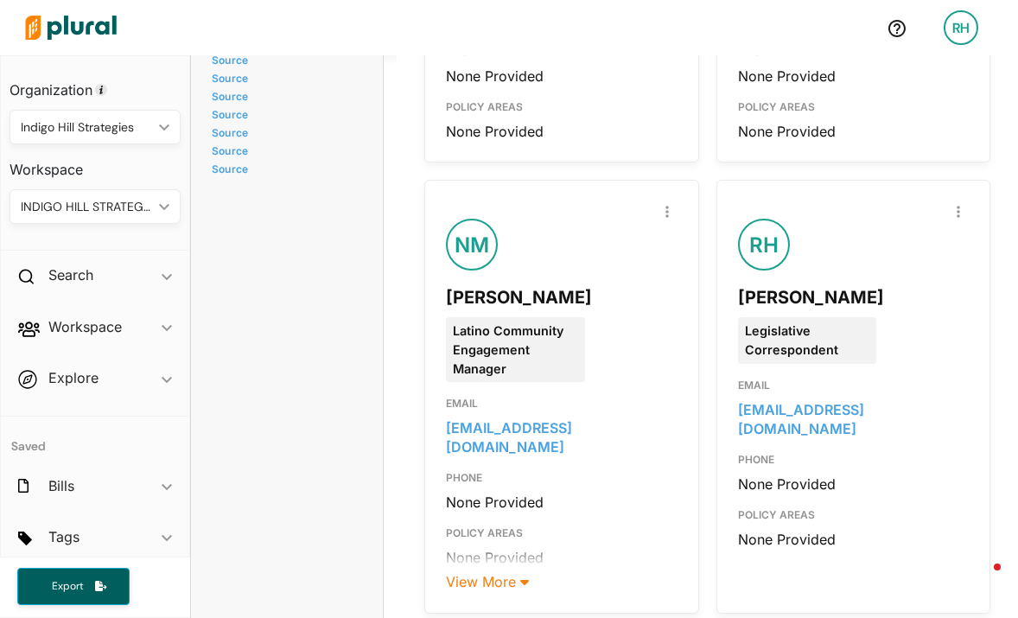
scroll to position [4213, 0]
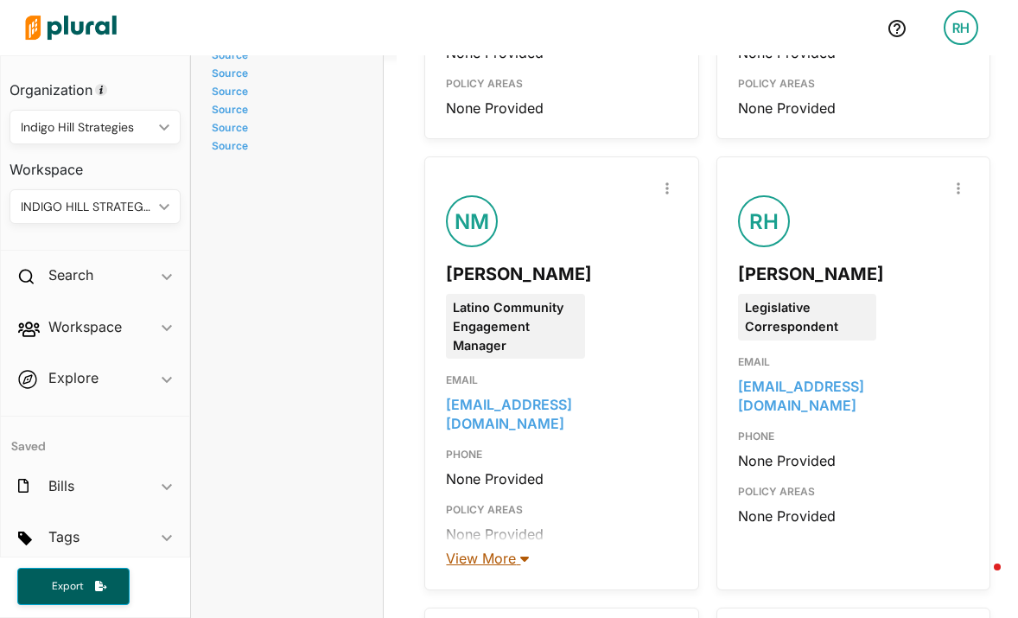
click at [498, 549] on span "View More" at bounding box center [487, 557] width 83 height 17
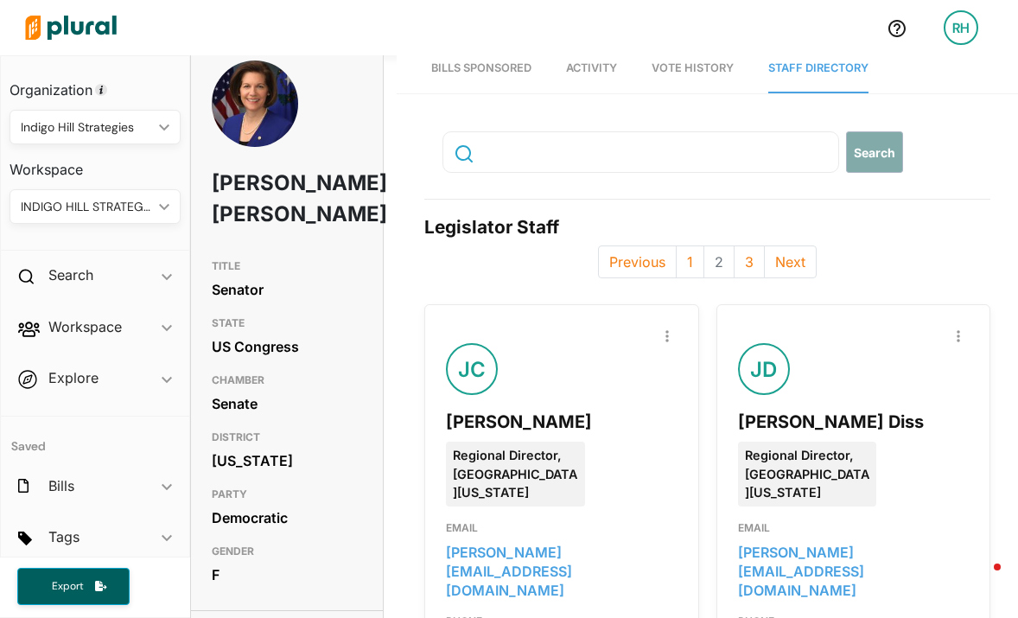
scroll to position [0, 0]
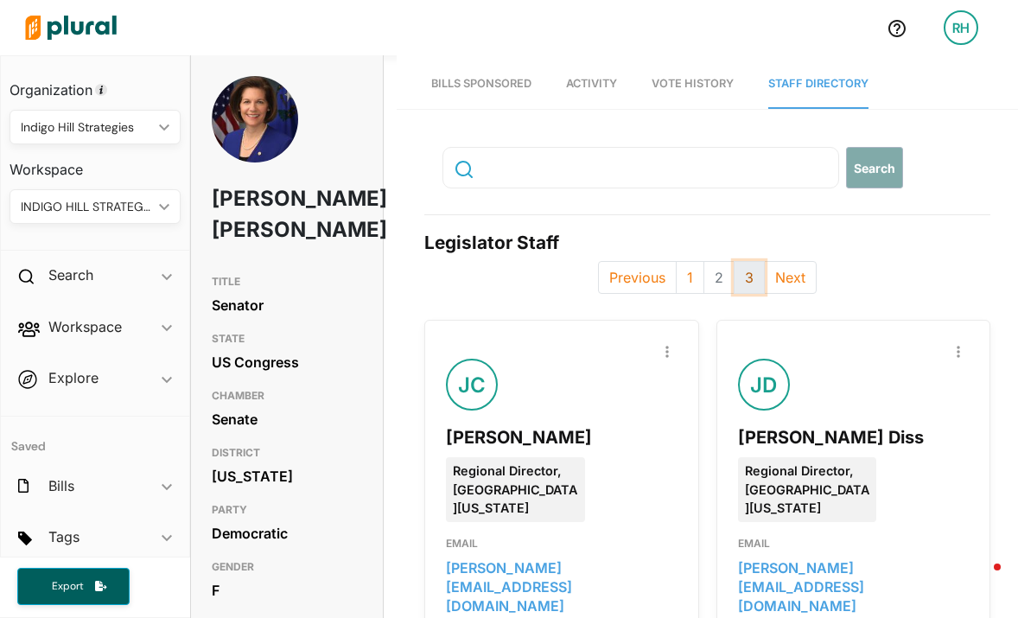
click at [744, 273] on button "3" at bounding box center [748, 277] width 31 height 33
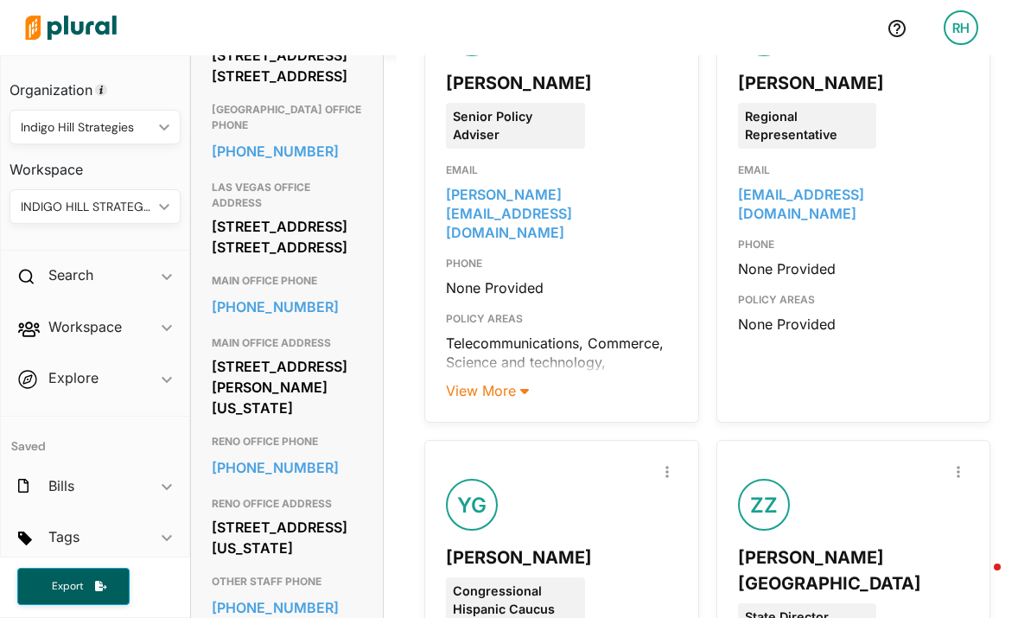
scroll to position [802, 0]
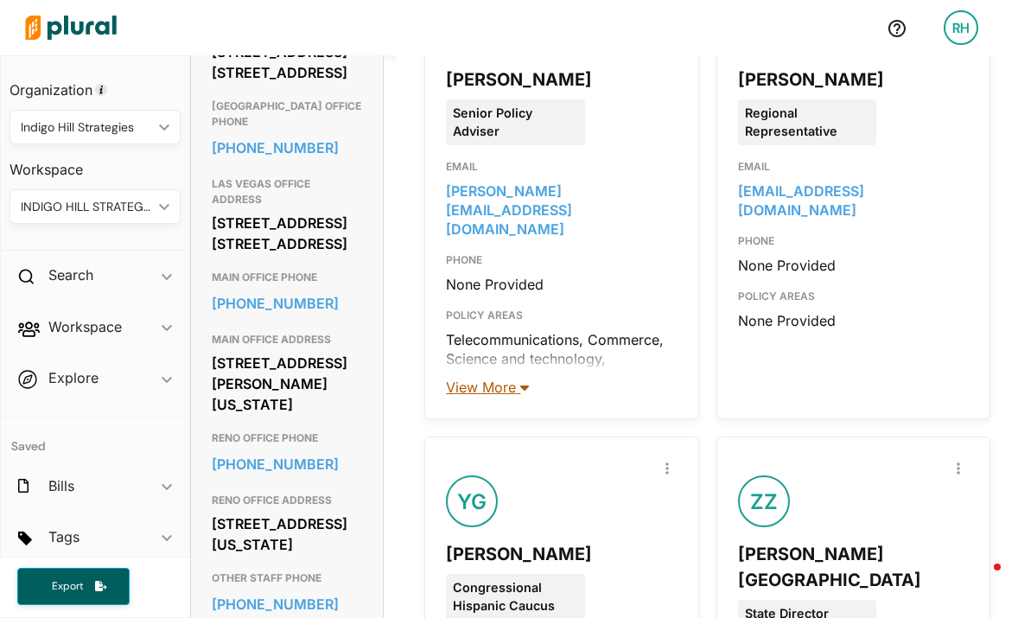
click at [485, 390] on span "View More" at bounding box center [487, 386] width 83 height 17
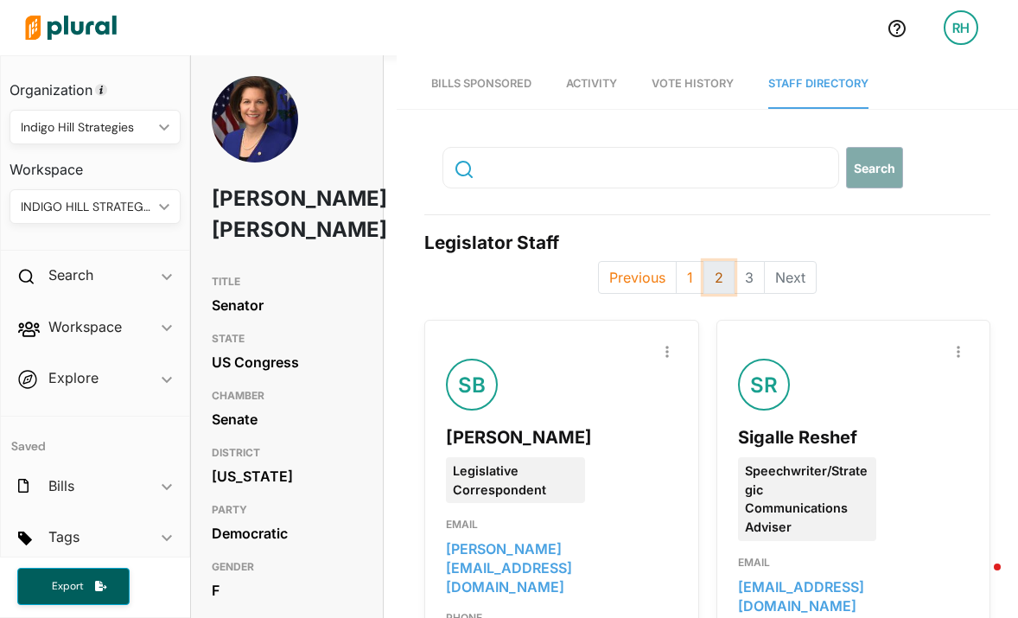
click at [717, 284] on button "2" at bounding box center [718, 277] width 31 height 33
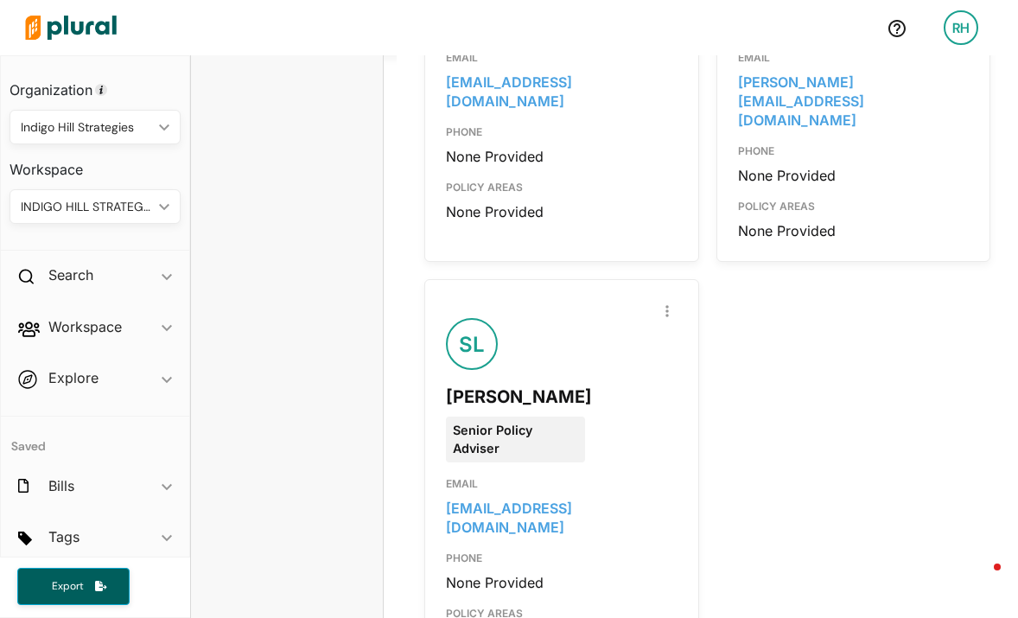
scroll to position [5327, 0]
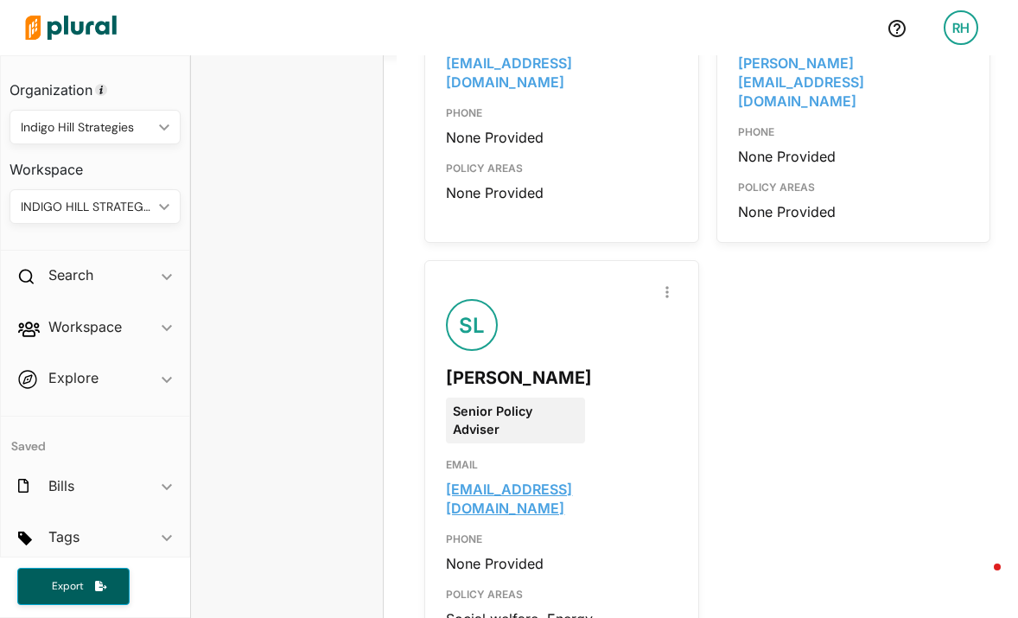
drag, startPoint x: 482, startPoint y: 415, endPoint x: 443, endPoint y: 399, distance: 42.2
click at [446, 479] on div "sean_lokken@cortezmasto.senate.gov" at bounding box center [561, 498] width 231 height 38
copy link "sean_lokken@cortezmasto.senate.gov"
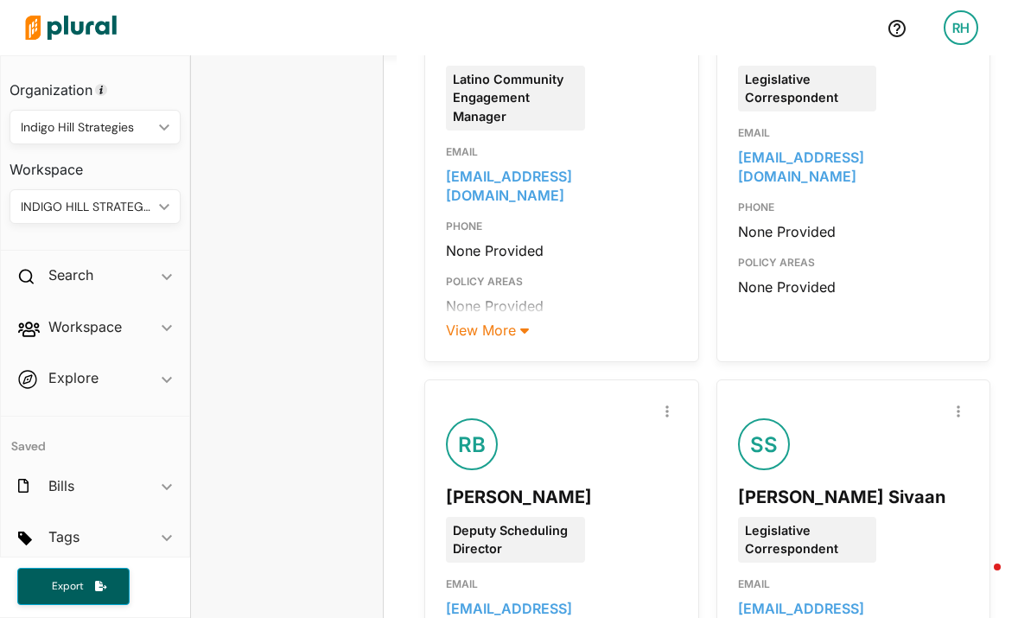
scroll to position [4314, 0]
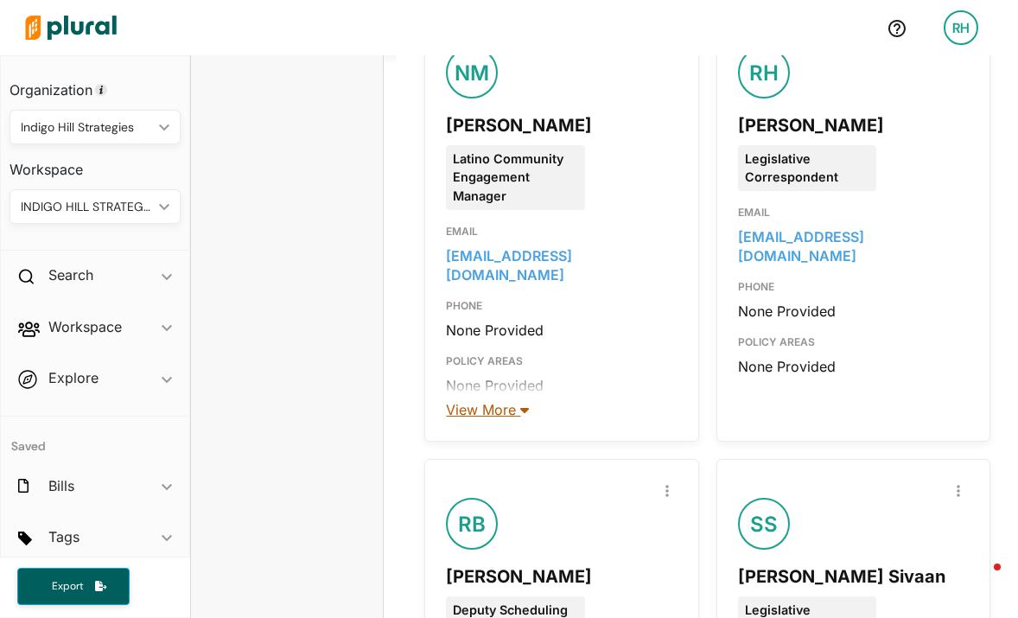
click at [470, 401] on span "View More" at bounding box center [487, 409] width 83 height 17
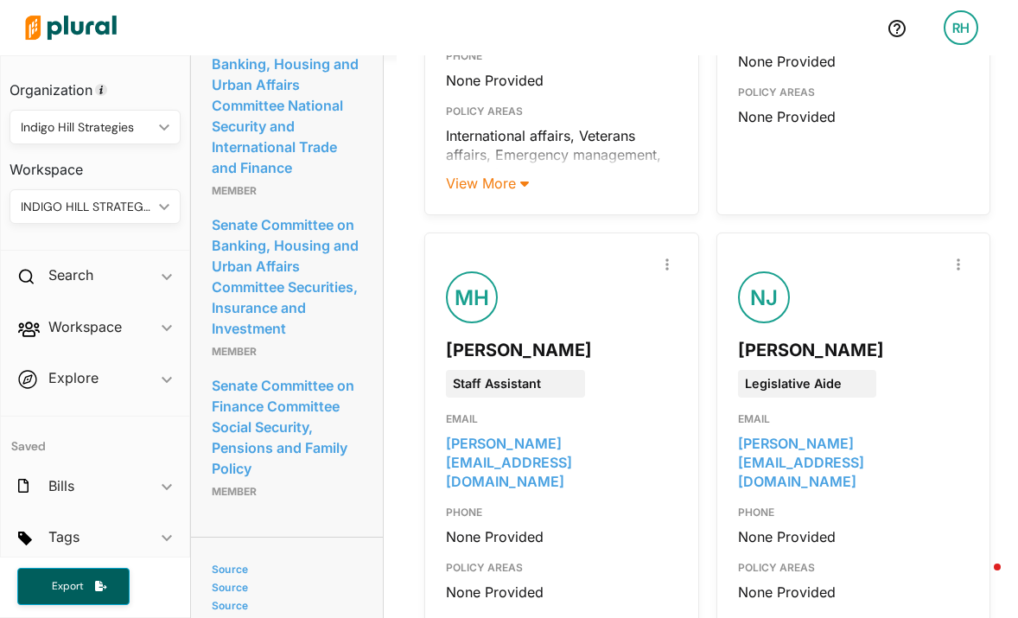
scroll to position [3259, 0]
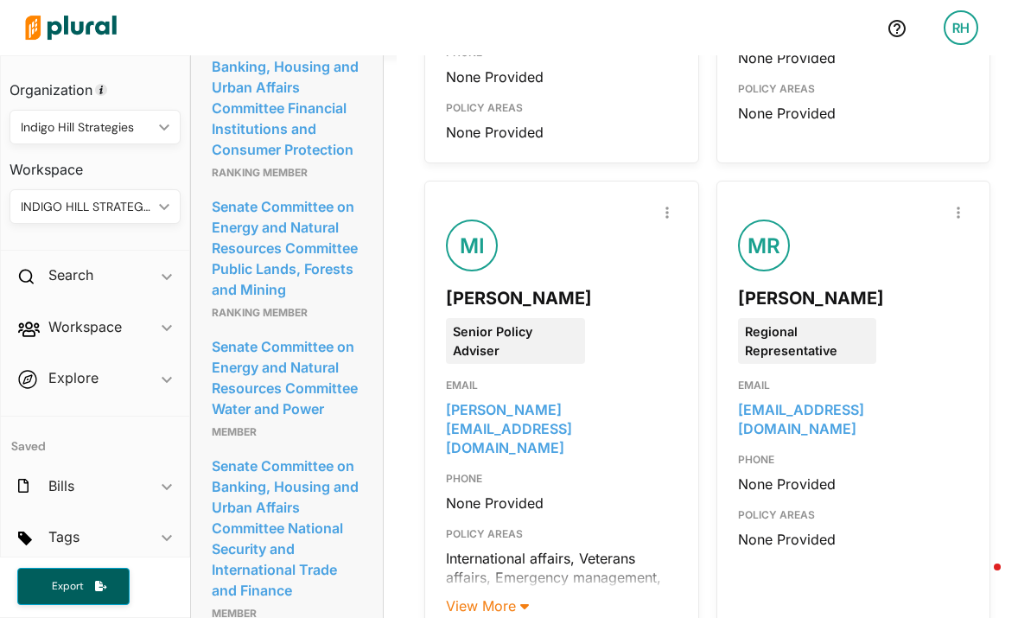
click at [481, 540] on div "Report Inaccuracy MI Marcos Ibarra Senior Policy Adviser EMAIL marcos_ibarra@co…" at bounding box center [561, 409] width 274 height 457
click at [477, 597] on span "View More" at bounding box center [487, 605] width 83 height 17
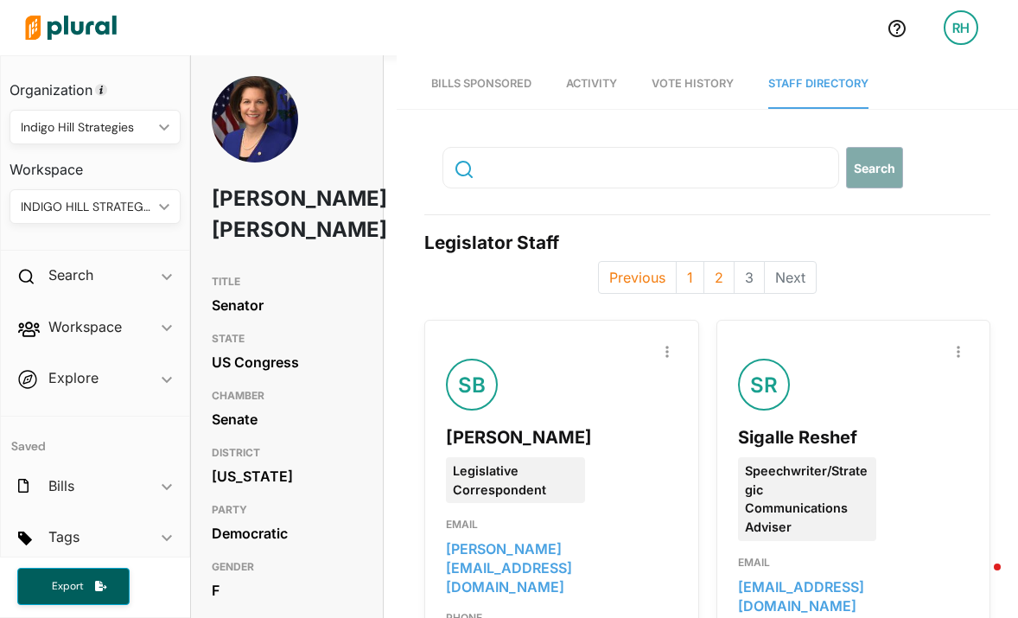
click at [65, 21] on img at bounding box center [70, 27] width 121 height 60
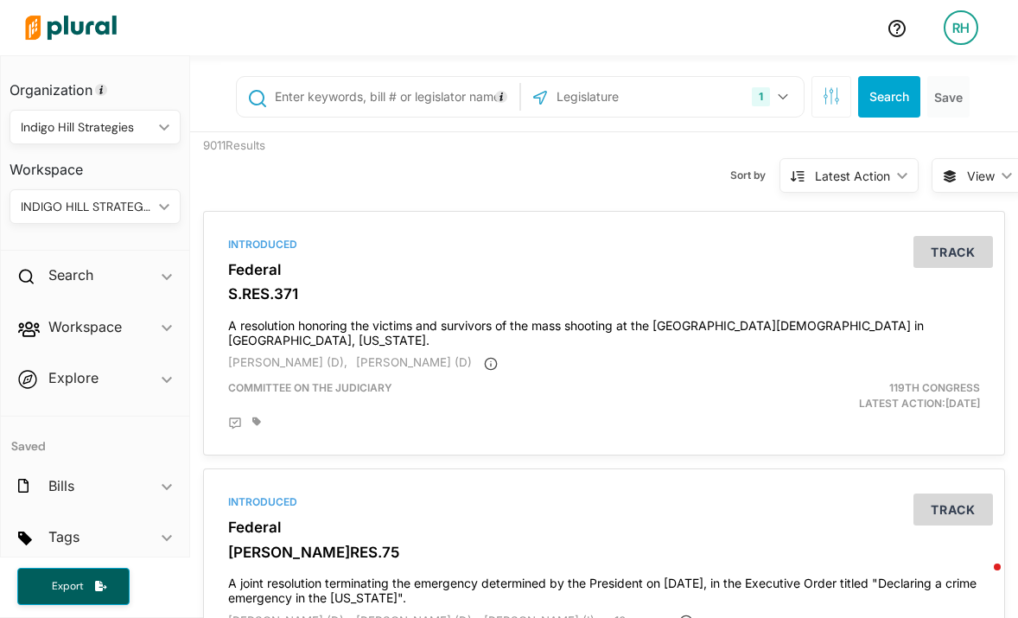
click at [326, 98] on input "text" at bounding box center [394, 96] width 242 height 33
type input "grassley"
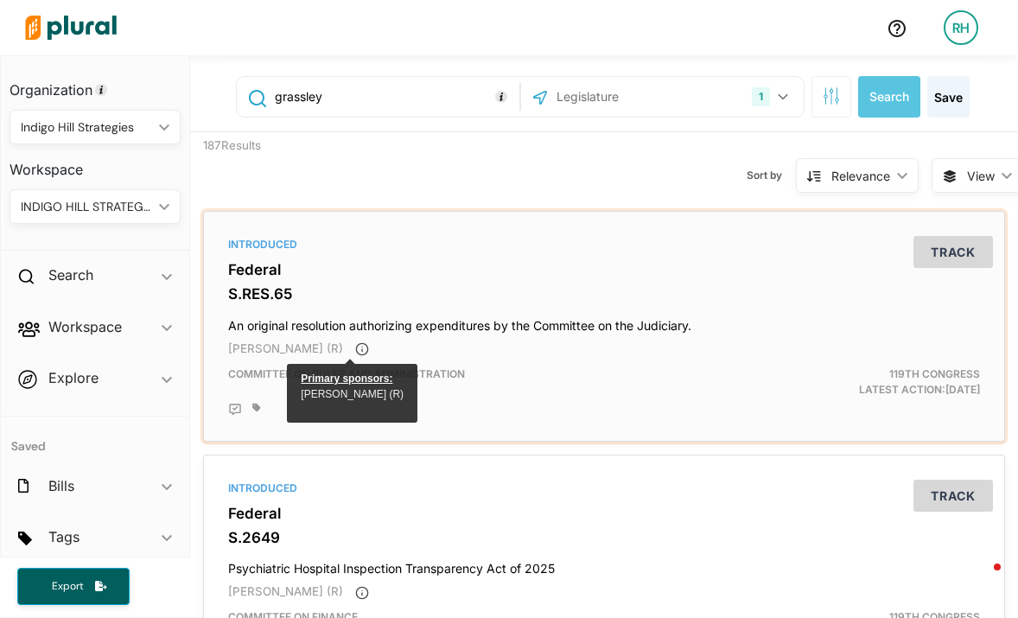
click at [319, 350] on span "Chuck Grassley (R)" at bounding box center [285, 348] width 115 height 14
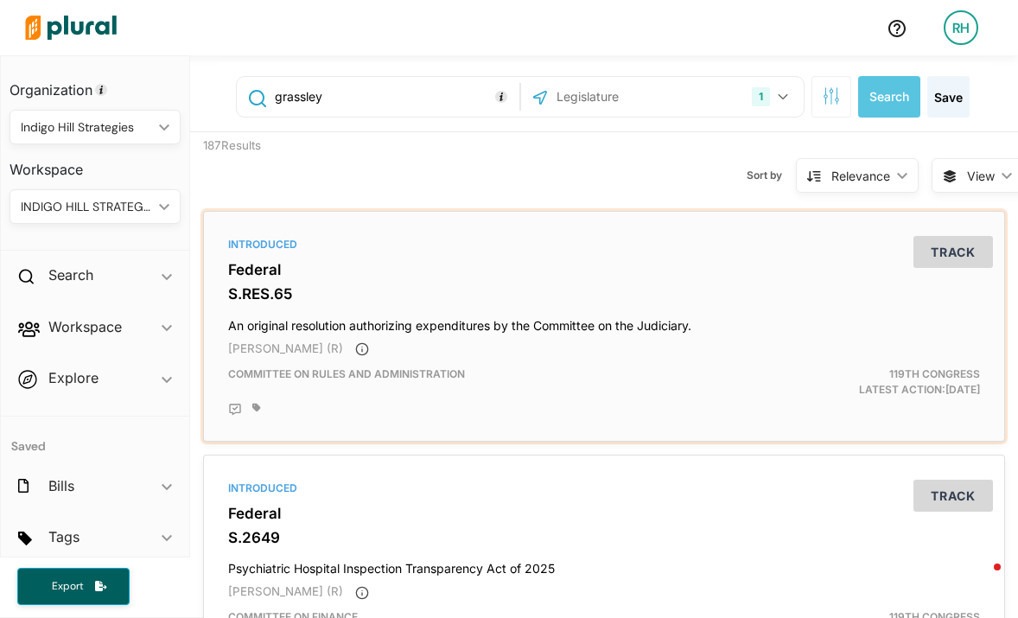
click at [369, 285] on h3 "S.RES.65" at bounding box center [603, 293] width 751 height 17
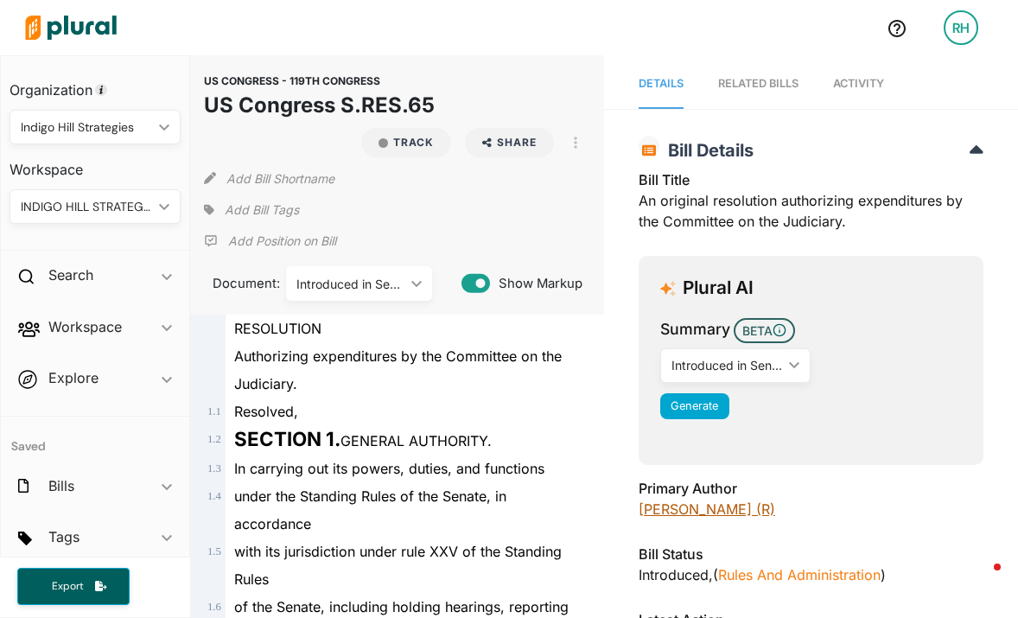
click at [701, 506] on link "Chuck Grassley (R)" at bounding box center [706, 508] width 136 height 17
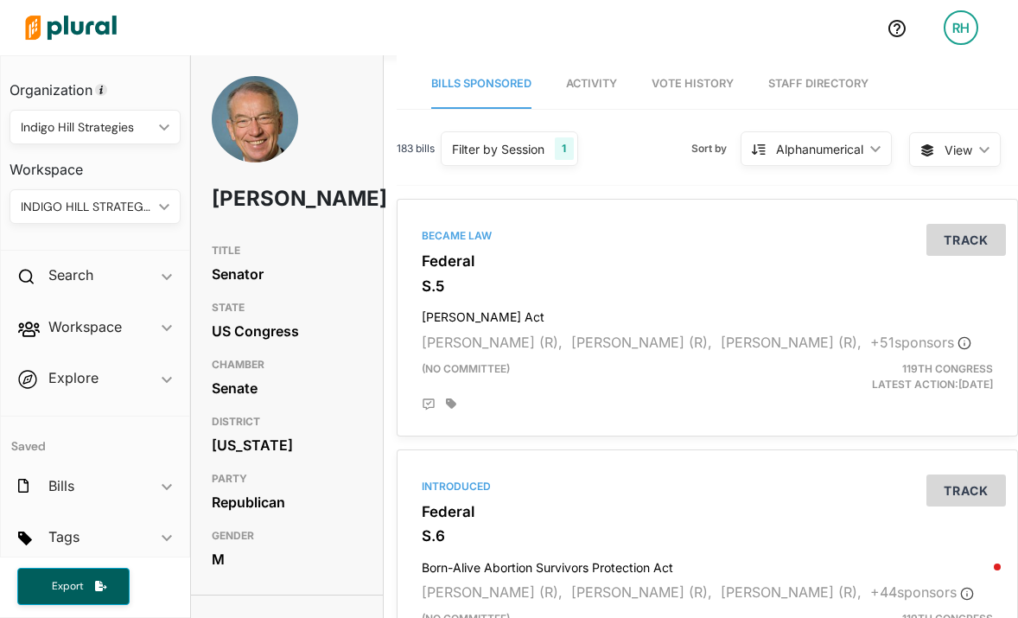
click at [787, 79] on link "Staff Directory" at bounding box center [818, 84] width 100 height 49
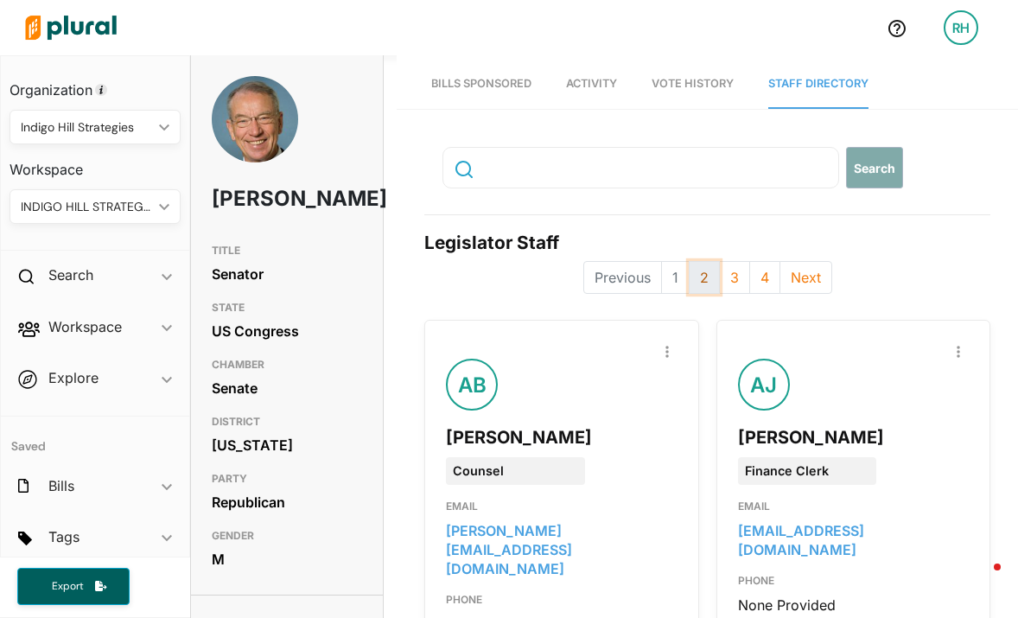
click at [700, 267] on button "2" at bounding box center [703, 277] width 31 height 33
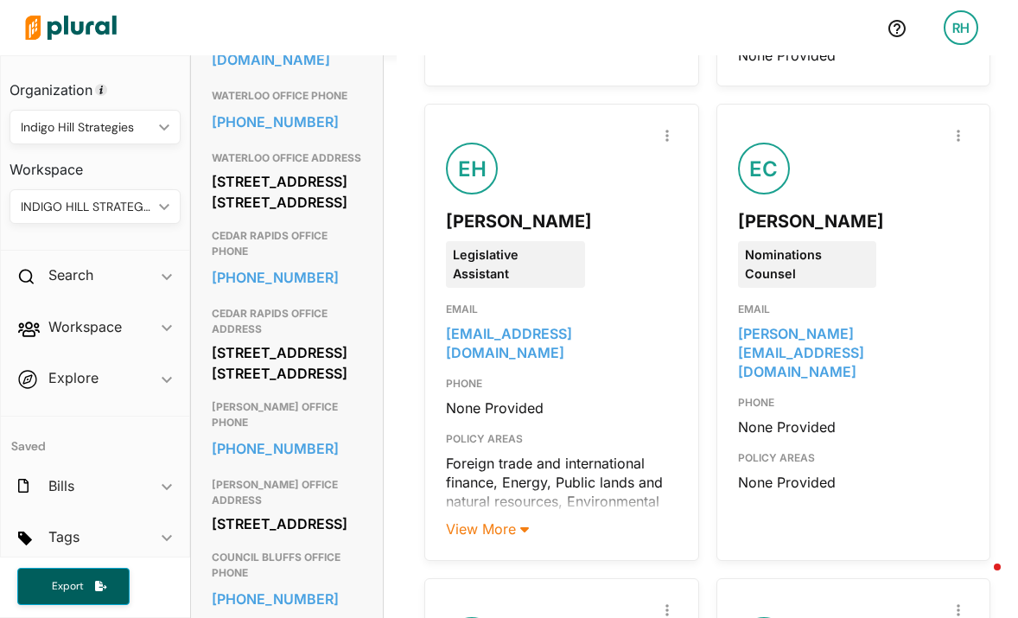
scroll to position [647, 0]
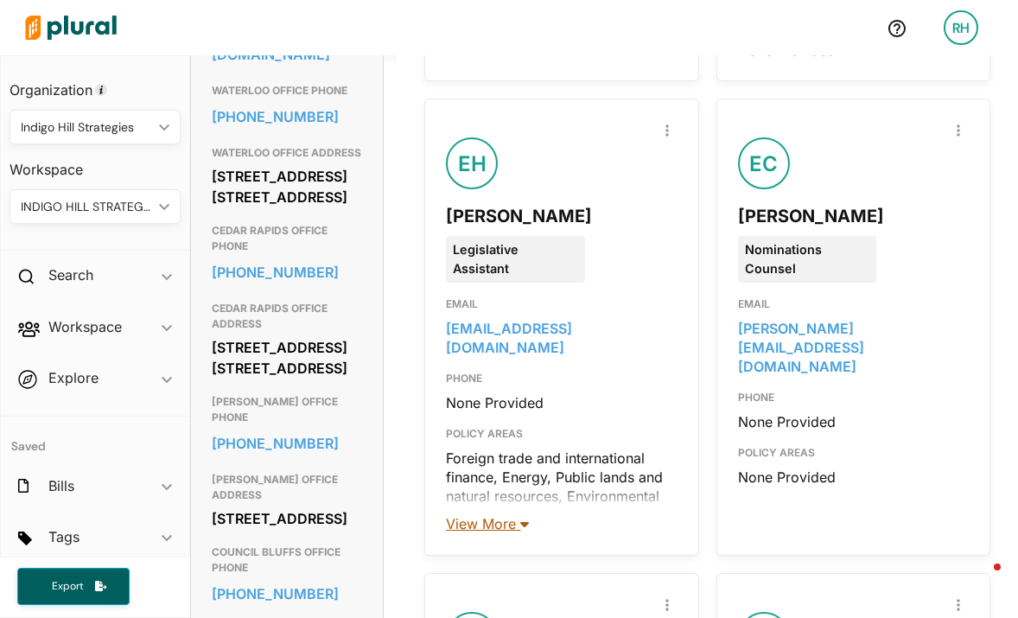
click at [467, 515] on span "View More" at bounding box center [487, 523] width 83 height 17
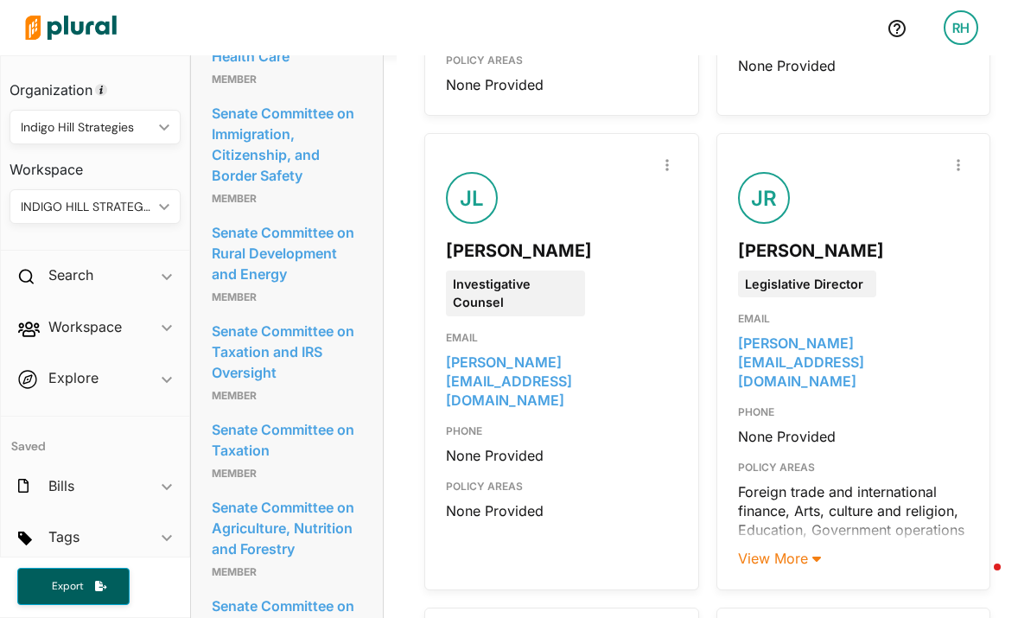
scroll to position [2837, 0]
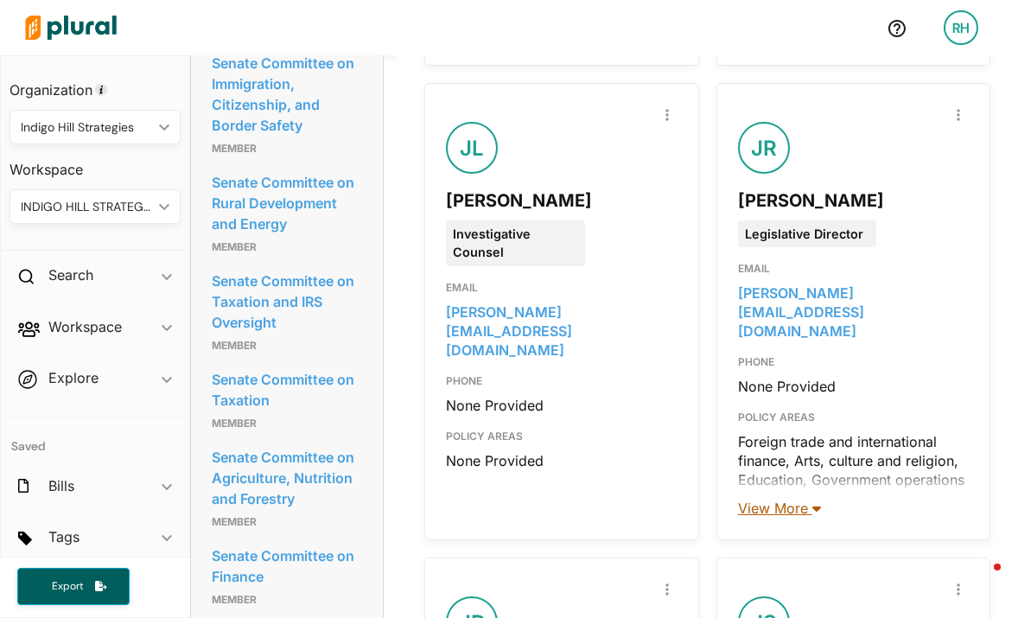
click at [771, 499] on span "View More" at bounding box center [779, 507] width 83 height 17
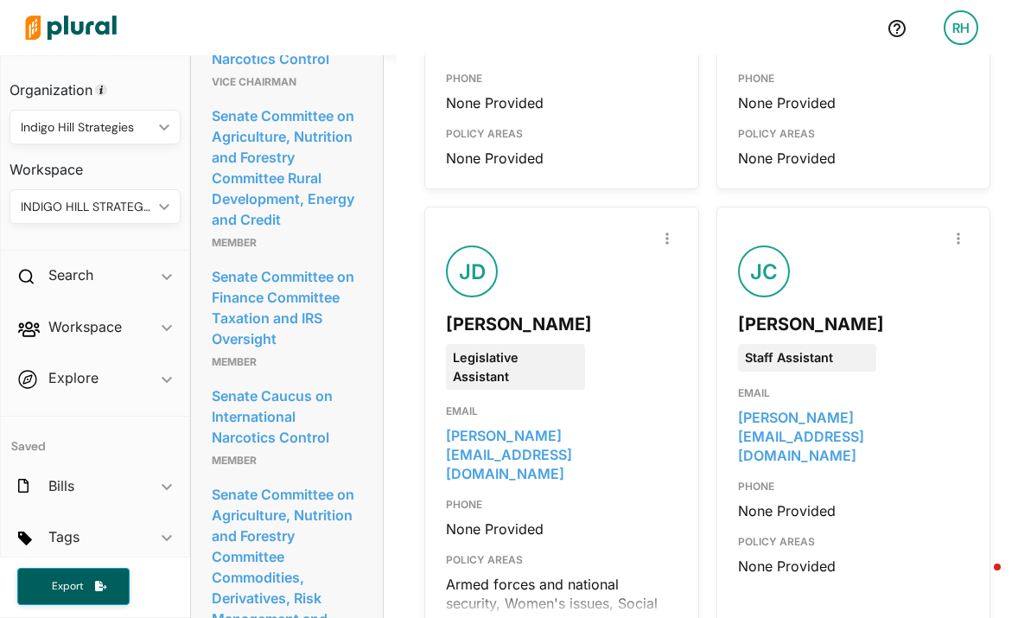
scroll to position [3630, 0]
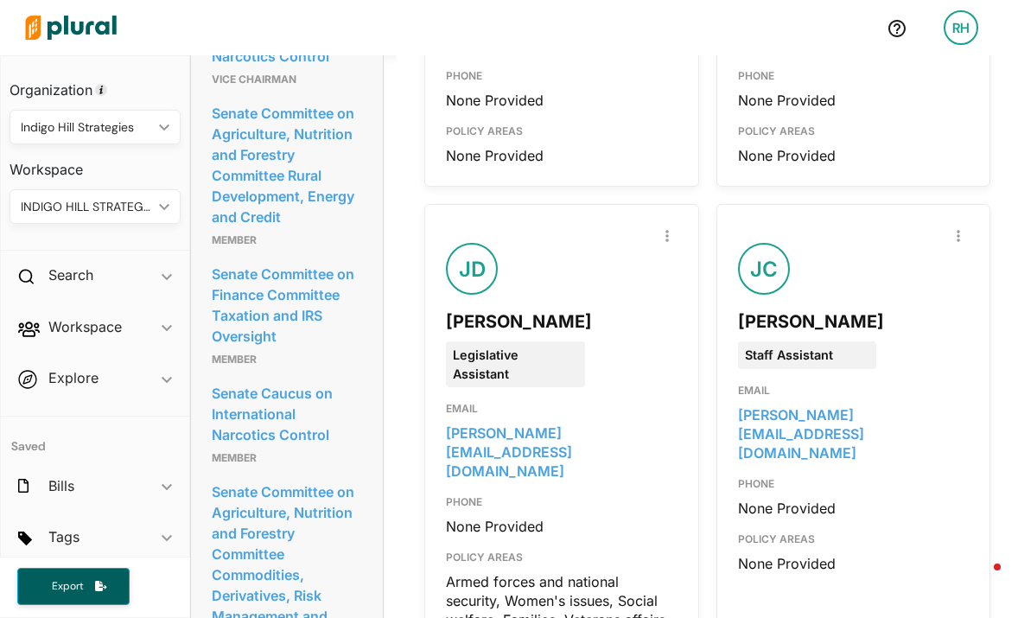
scroll to position [3629, 0]
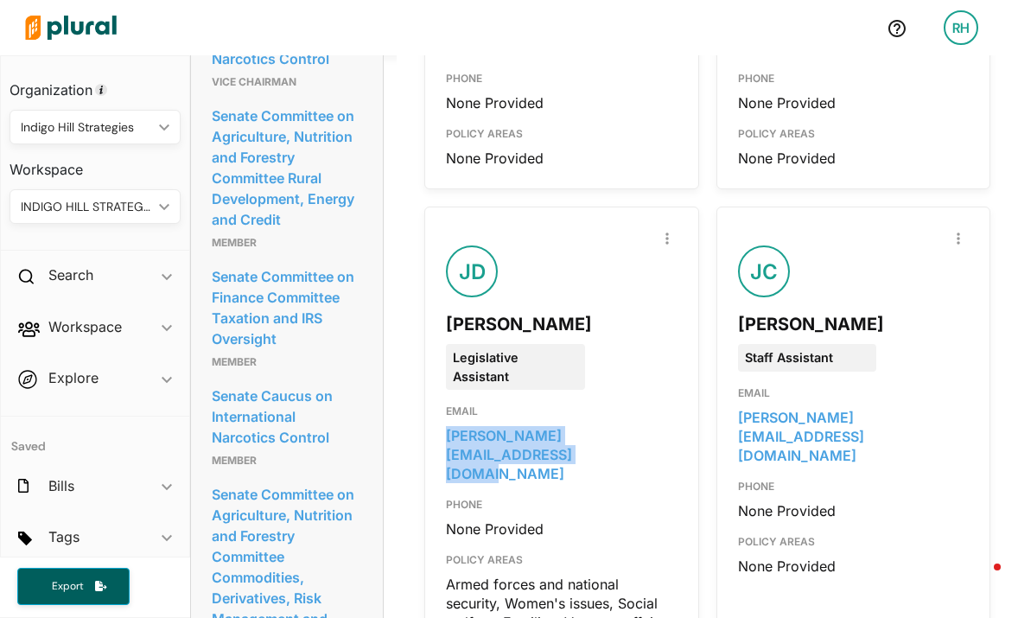
drag, startPoint x: 462, startPoint y: 345, endPoint x: 425, endPoint y: 326, distance: 41.7
click at [425, 326] on div "Report Inaccuracy JD Jessica Dillon Legislative Assistant EMAIL jessica_dillon@…" at bounding box center [561, 451] width 274 height 491
copy link "jessica_dillon@grassley.senate.gov"
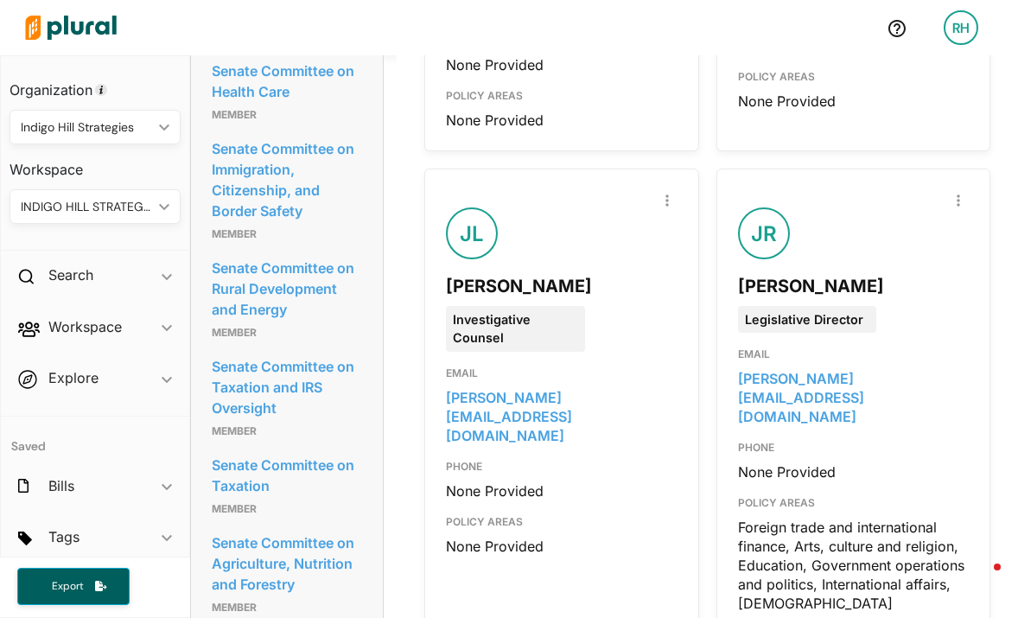
scroll to position [2771, 0]
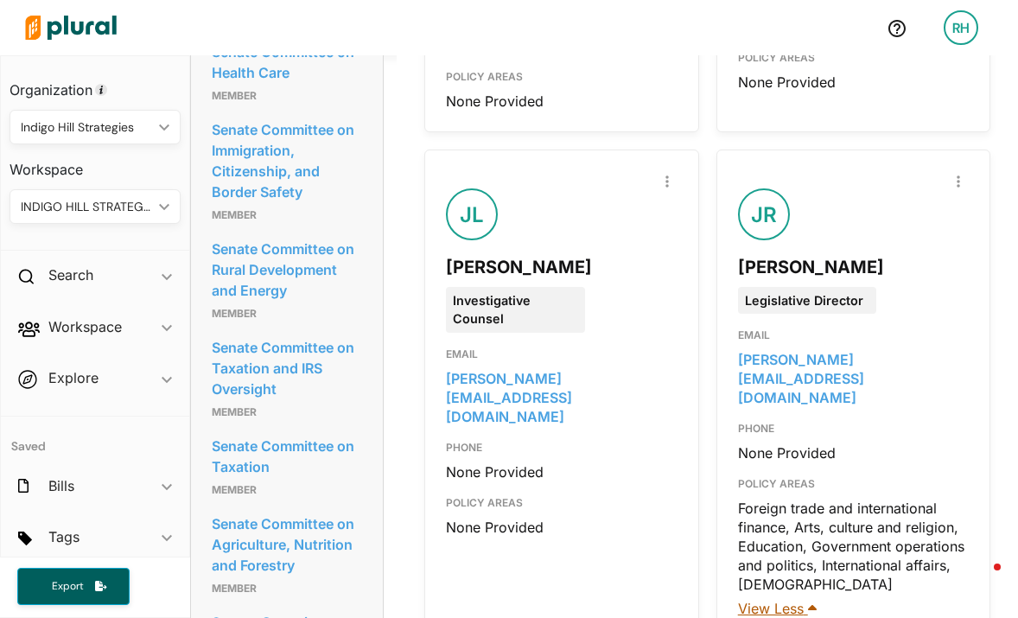
click at [775, 599] on span "View Less" at bounding box center [777, 607] width 79 height 17
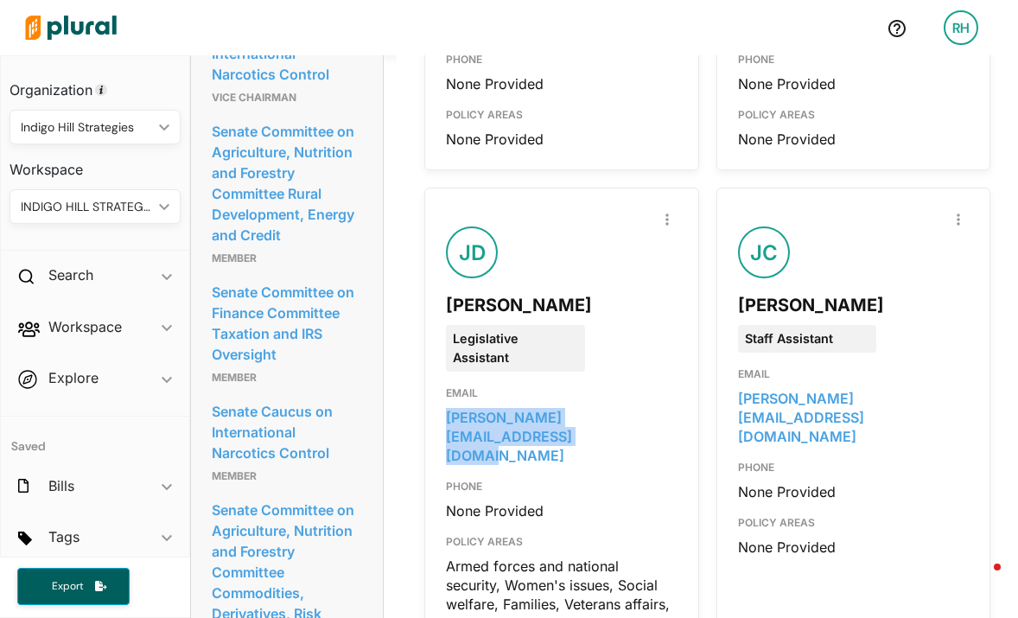
scroll to position [3908, 0]
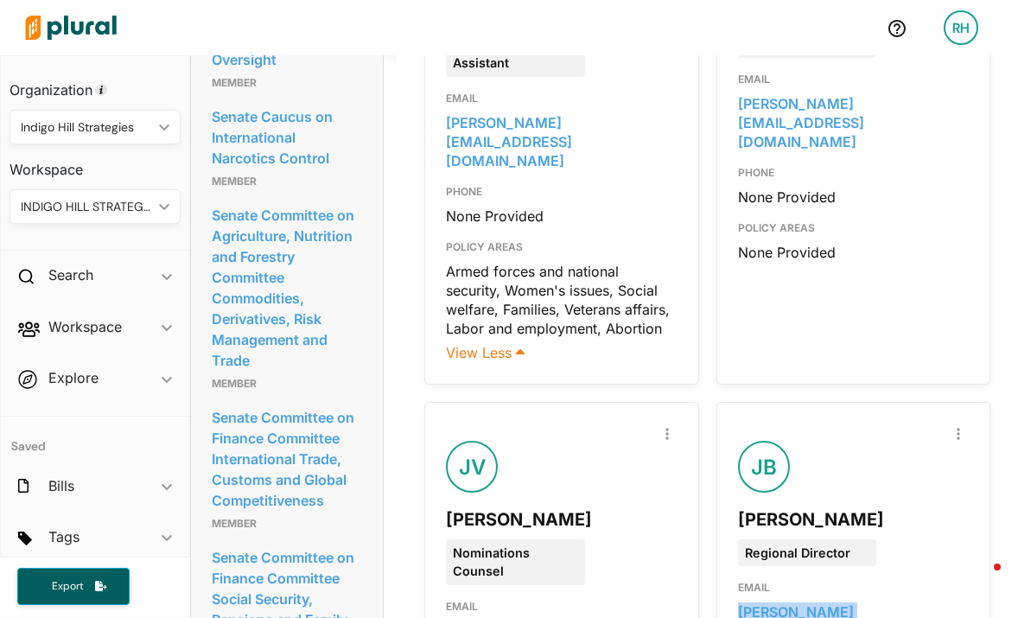
drag, startPoint x: 787, startPoint y: 519, endPoint x: 727, endPoint y: 504, distance: 61.6
click at [727, 504] on div "Report Inaccuracy JB Jonathan Bladt Regional Director EMAIL jonathan_bladt@gras…" at bounding box center [853, 606] width 274 height 409
click at [672, 505] on div "Report Inaccuracy JV John Vivian Nominations Counsel EMAIL john_vivian@judiciar…" at bounding box center [561, 606] width 274 height 409
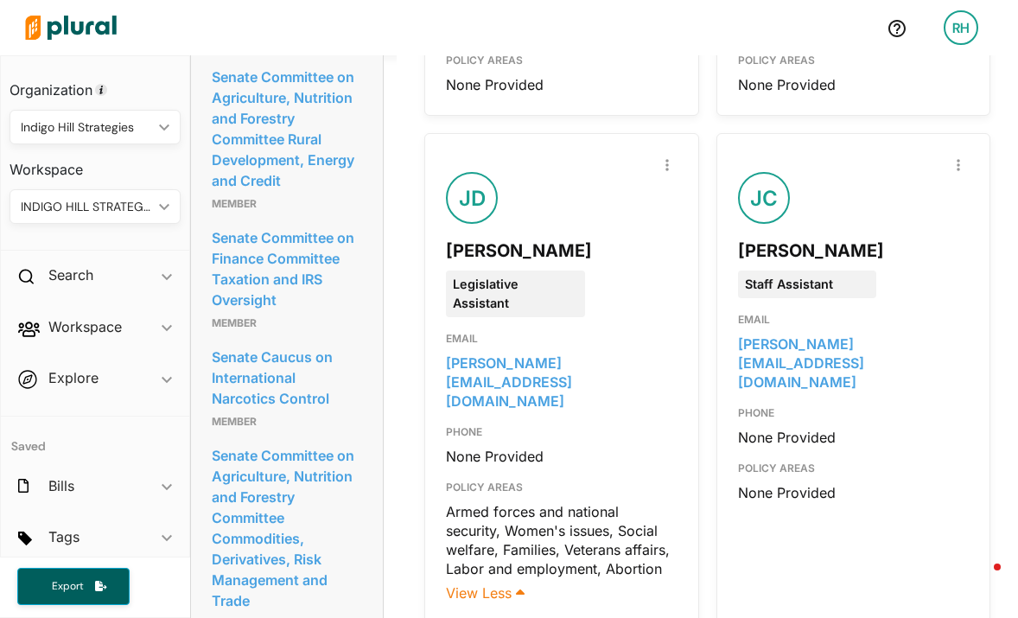
scroll to position [3650, 0]
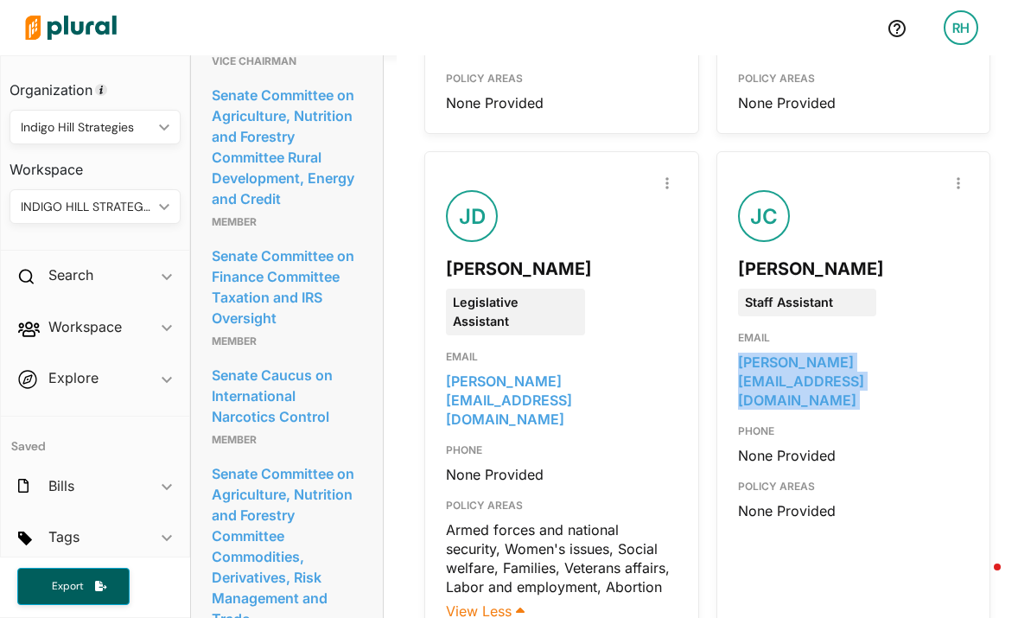
drag, startPoint x: 843, startPoint y: 295, endPoint x: 710, endPoint y: 267, distance: 136.0
click at [716, 267] on div "Report Inaccuracy JC John Cassidy Staff Assistant EMAIL john_cassidy@judiciary-…" at bounding box center [853, 396] width 274 height 491
copy link "john_cassidy@judiciary-rep.senate.gov"
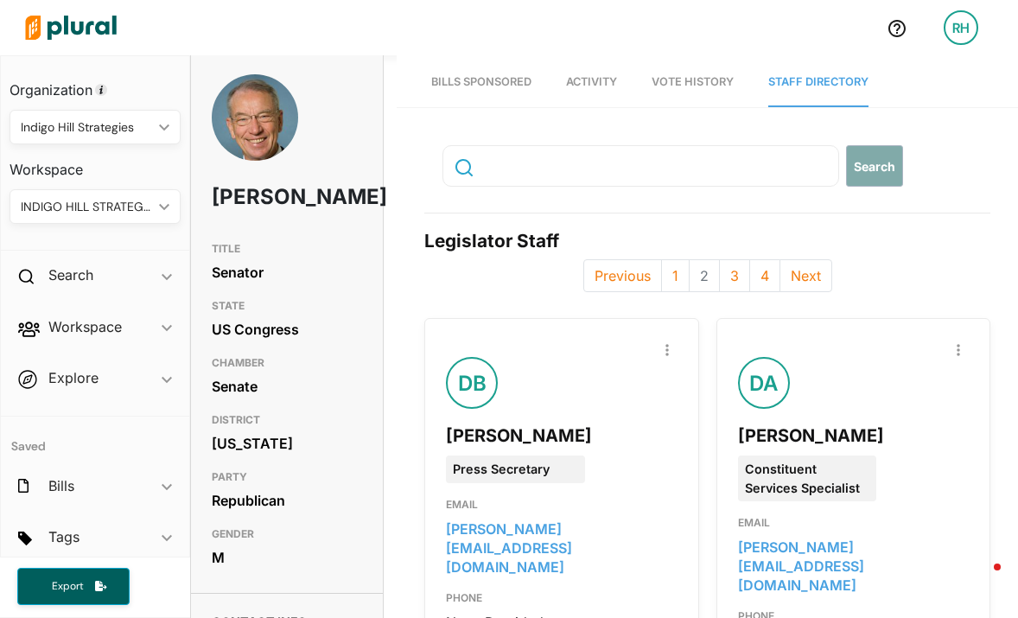
scroll to position [0, 0]
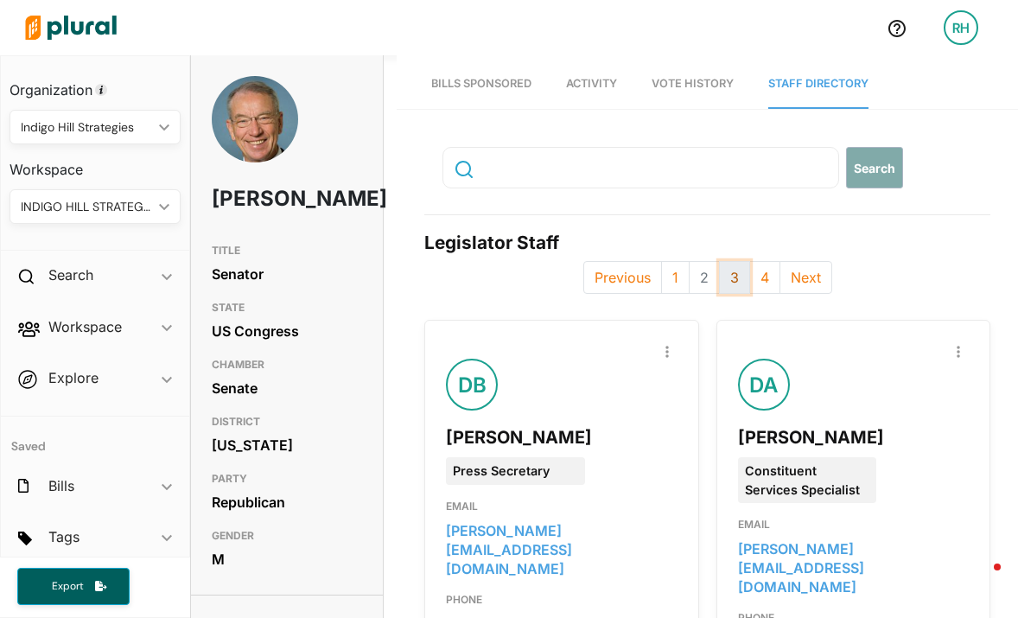
click at [719, 276] on button "3" at bounding box center [734, 277] width 31 height 33
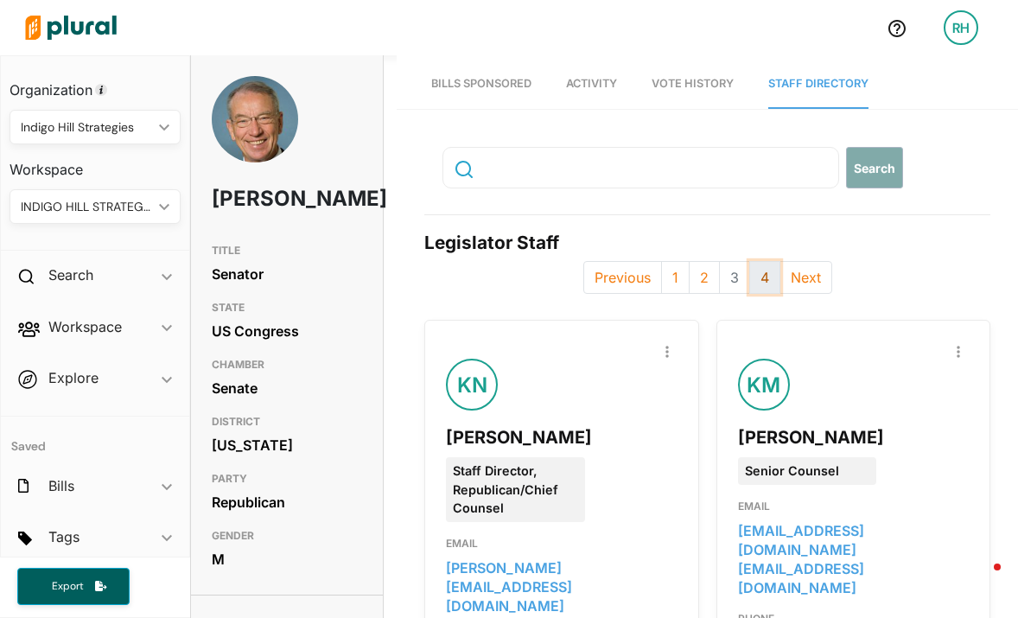
click at [758, 278] on button "4" at bounding box center [764, 277] width 31 height 33
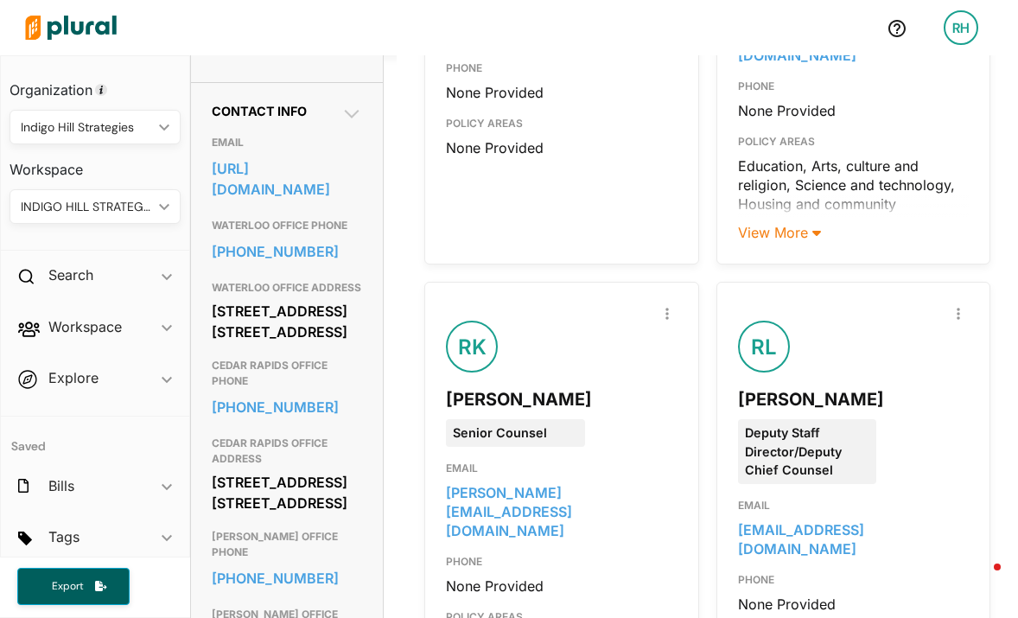
scroll to position [577, 0]
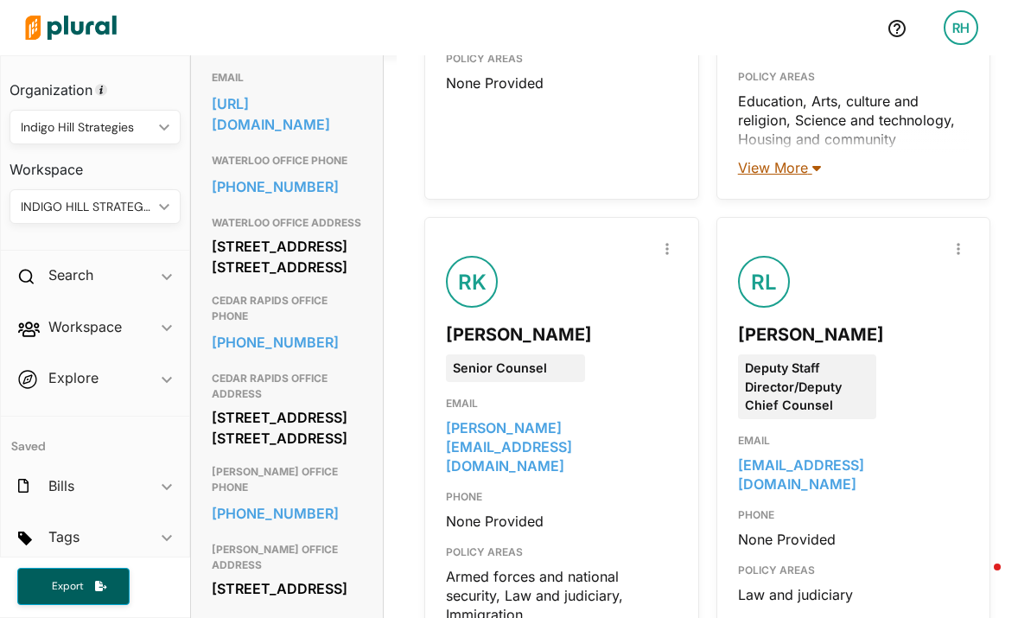
click at [775, 167] on span "View More" at bounding box center [779, 167] width 83 height 17
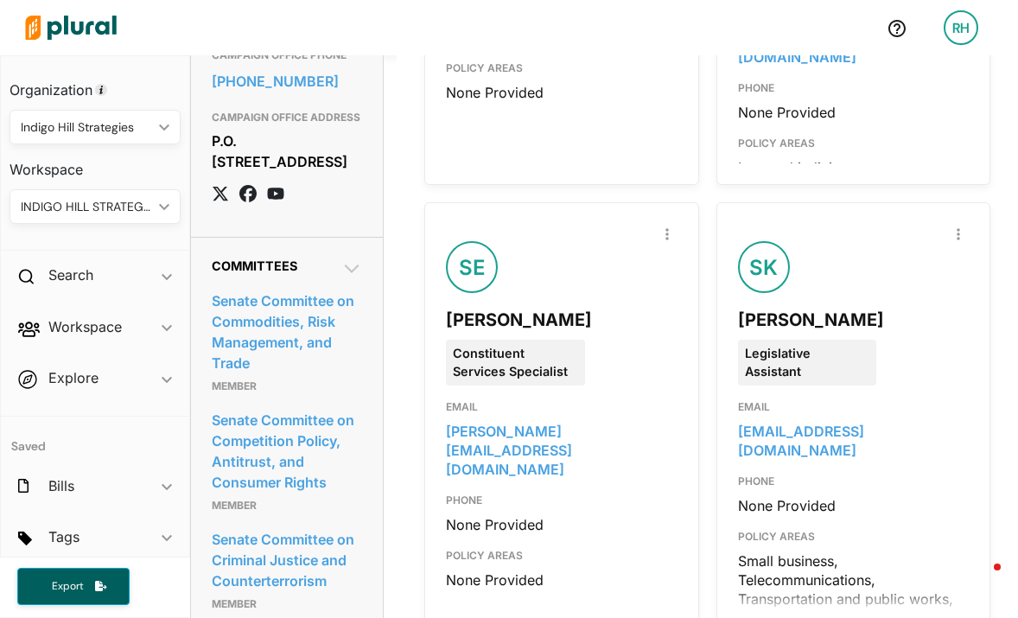
scroll to position [2089, 0]
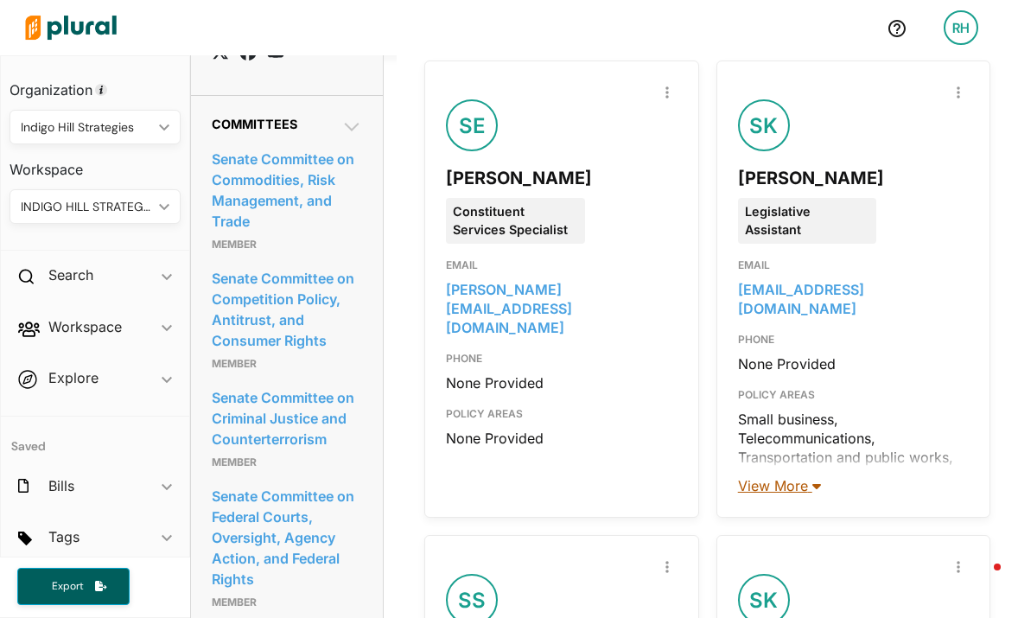
click at [756, 477] on span "View More" at bounding box center [779, 485] width 83 height 17
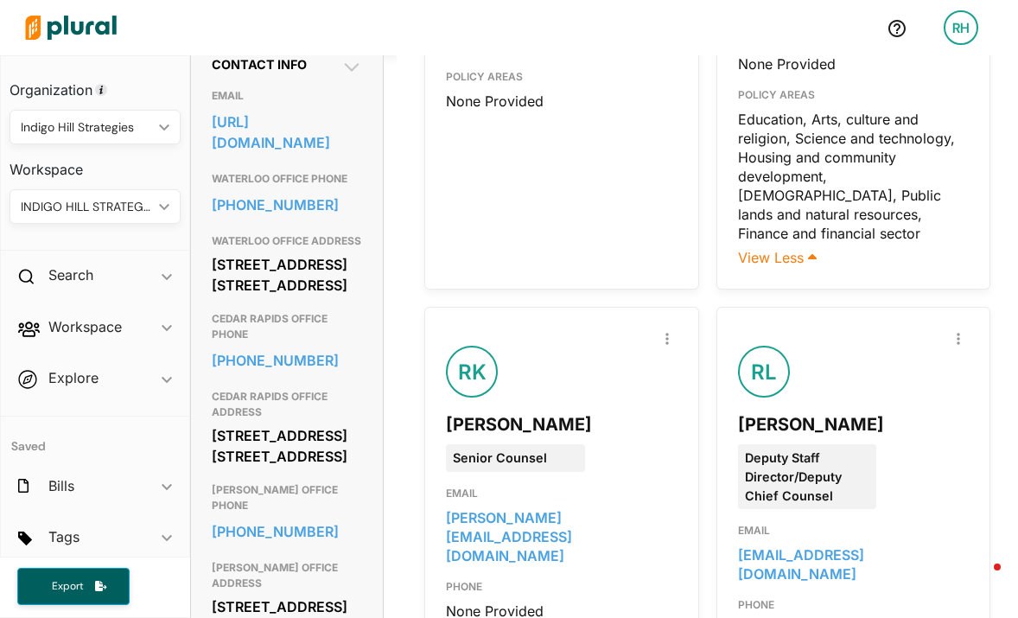
scroll to position [0, 0]
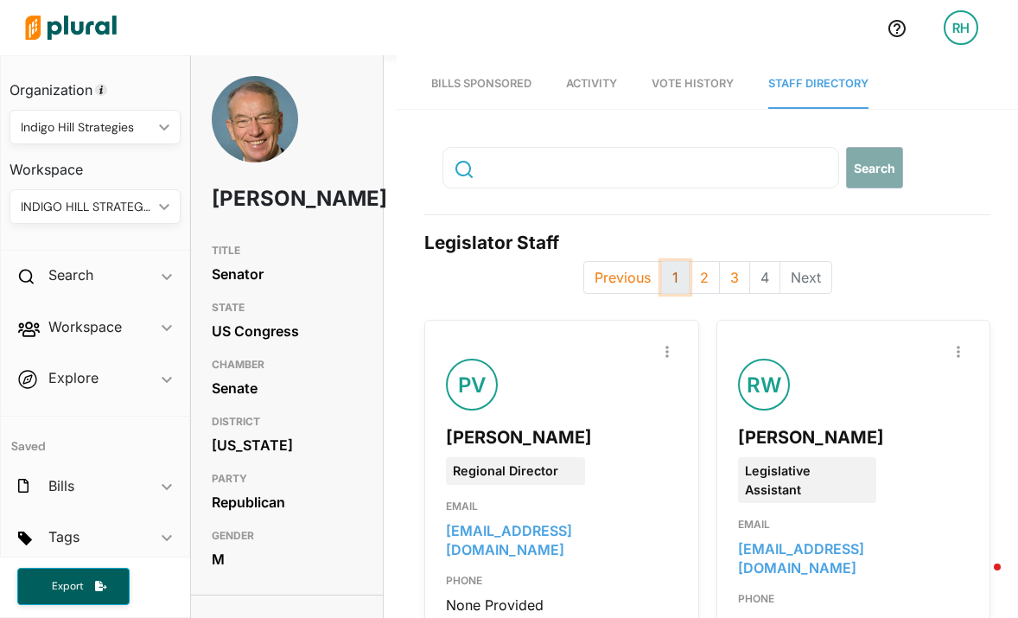
click at [669, 286] on button "1" at bounding box center [675, 277] width 29 height 33
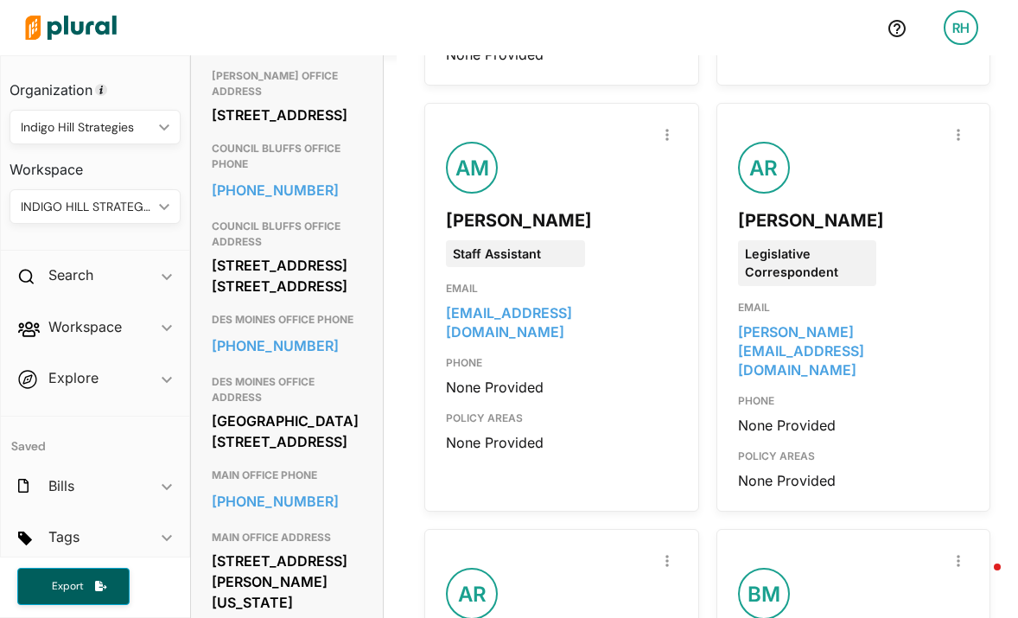
scroll to position [1040, 0]
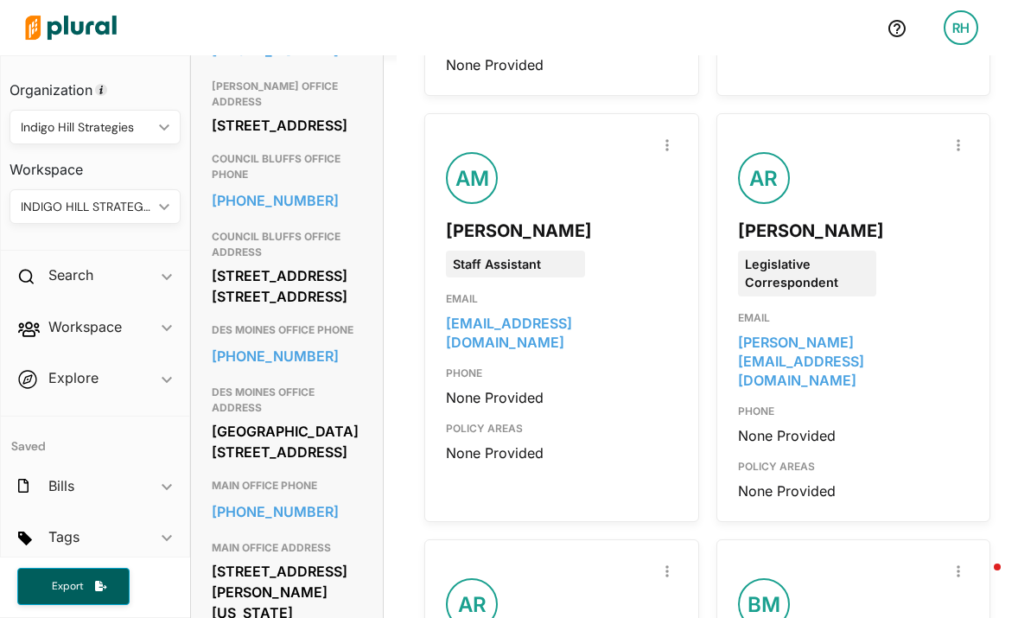
drag, startPoint x: 670, startPoint y: 307, endPoint x: 435, endPoint y: 303, distance: 235.0
click at [435, 303] on div "Report Inaccuracy AM Ana Marth Staff Assistant EMAIL ana_marth@grassley.senate.…" at bounding box center [561, 317] width 274 height 409
copy link "ana_marth@grassley.senate.gov"
